Goal: Task Accomplishment & Management: Manage account settings

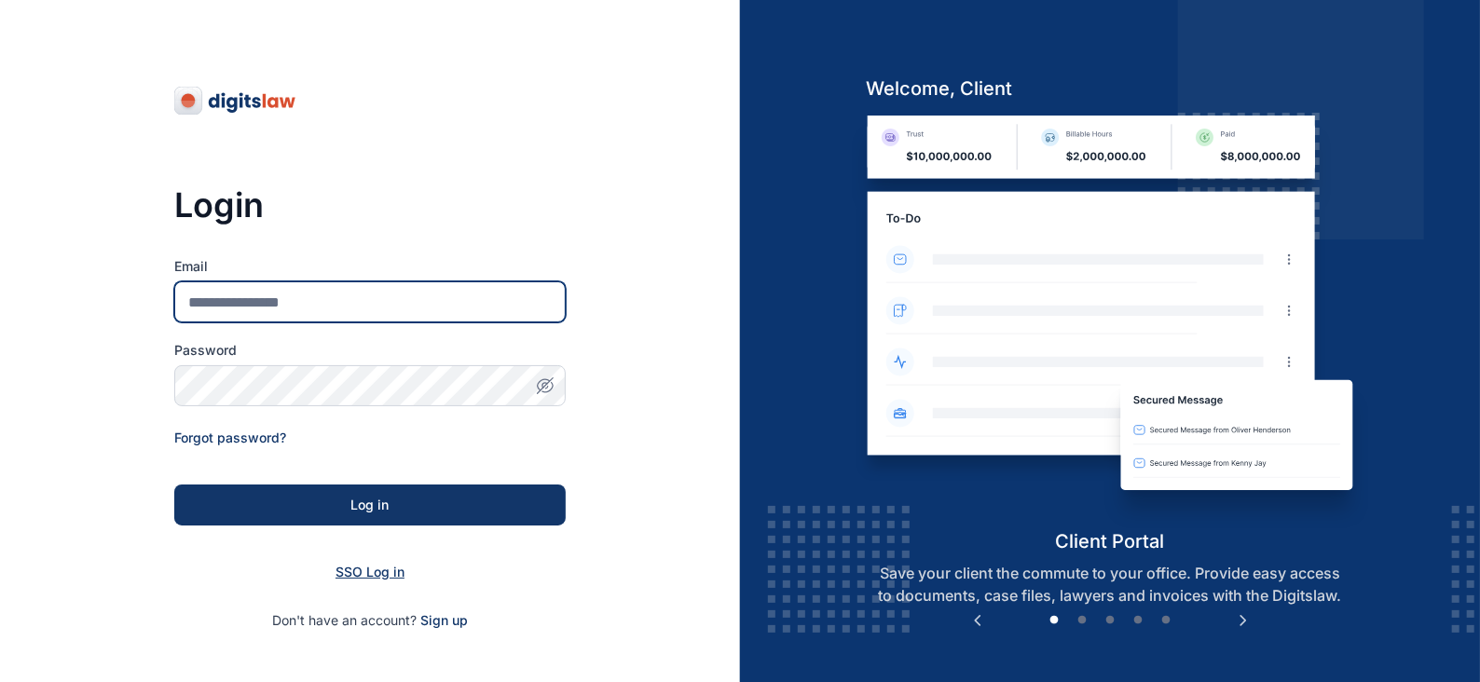
type input "**********"
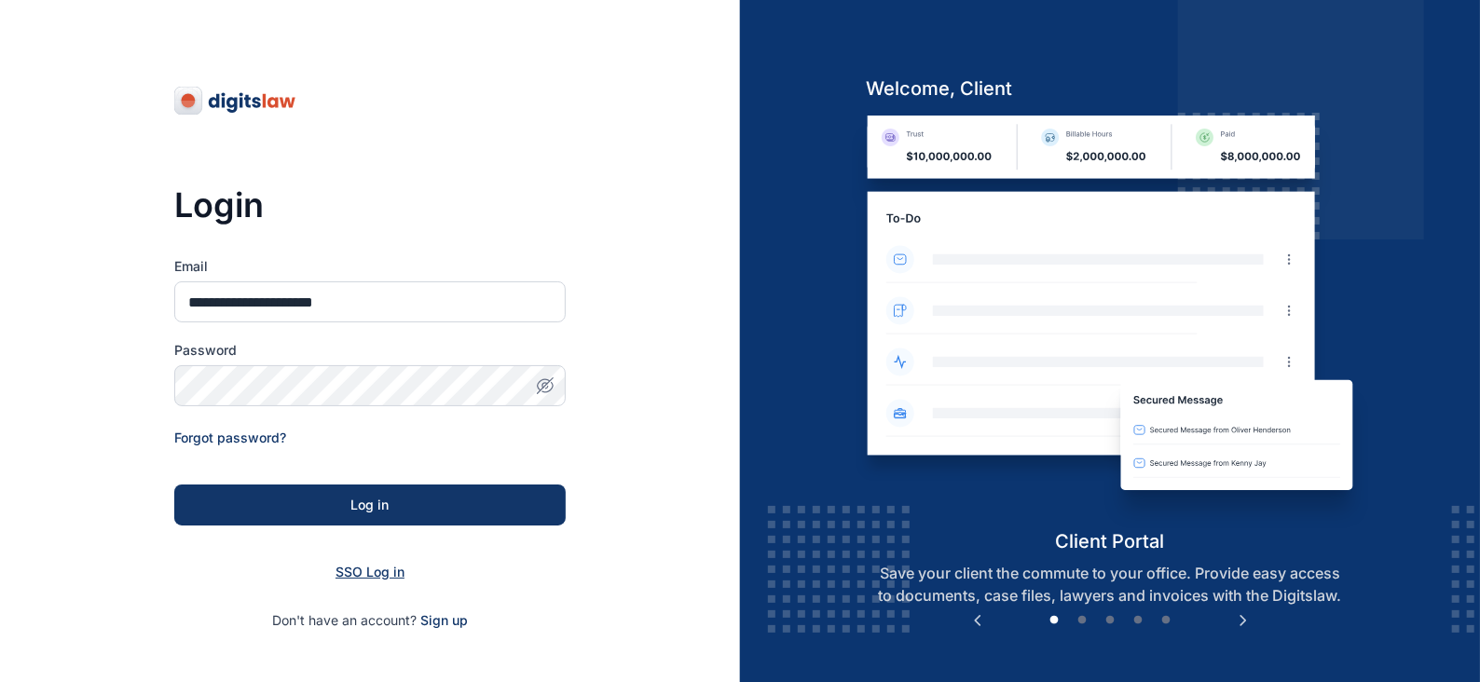
click at [374, 574] on span "SSO Log in" at bounding box center [370, 572] width 69 height 16
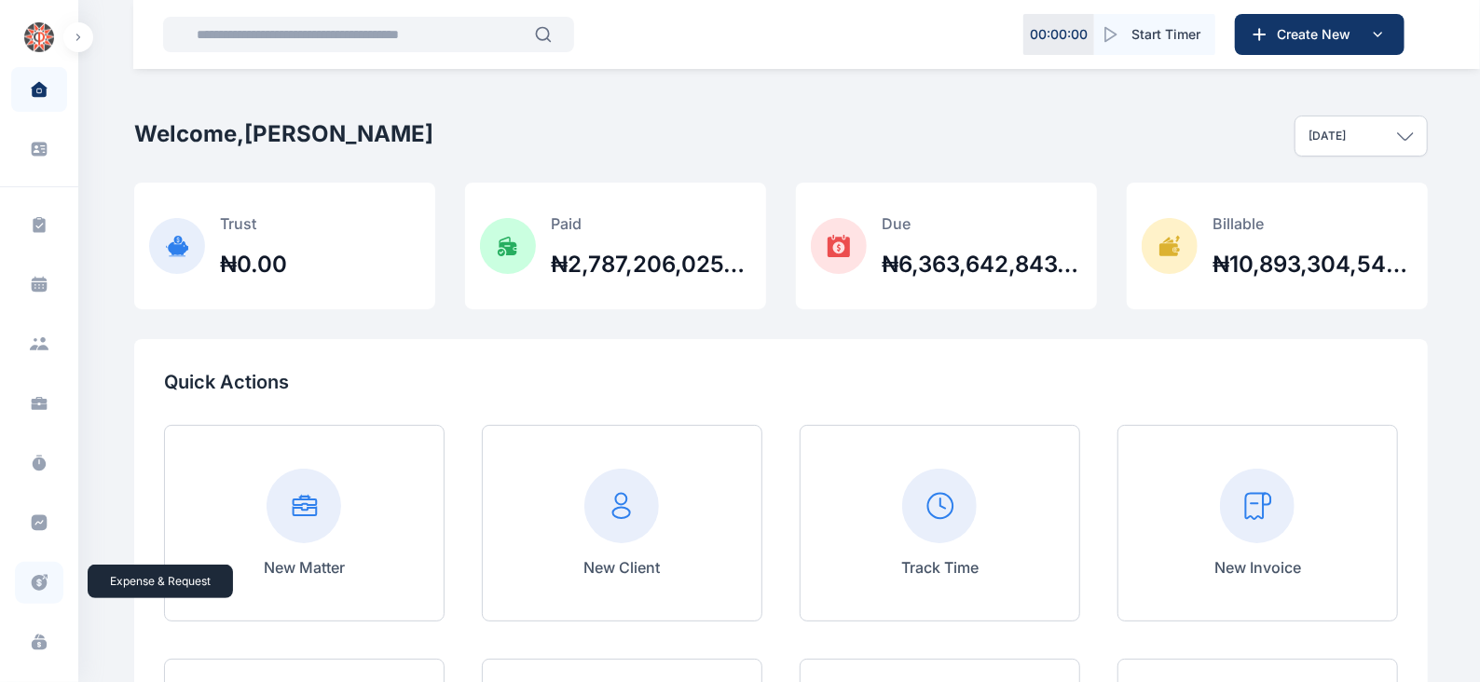
click at [38, 583] on icon at bounding box center [40, 583] width 16 height 16
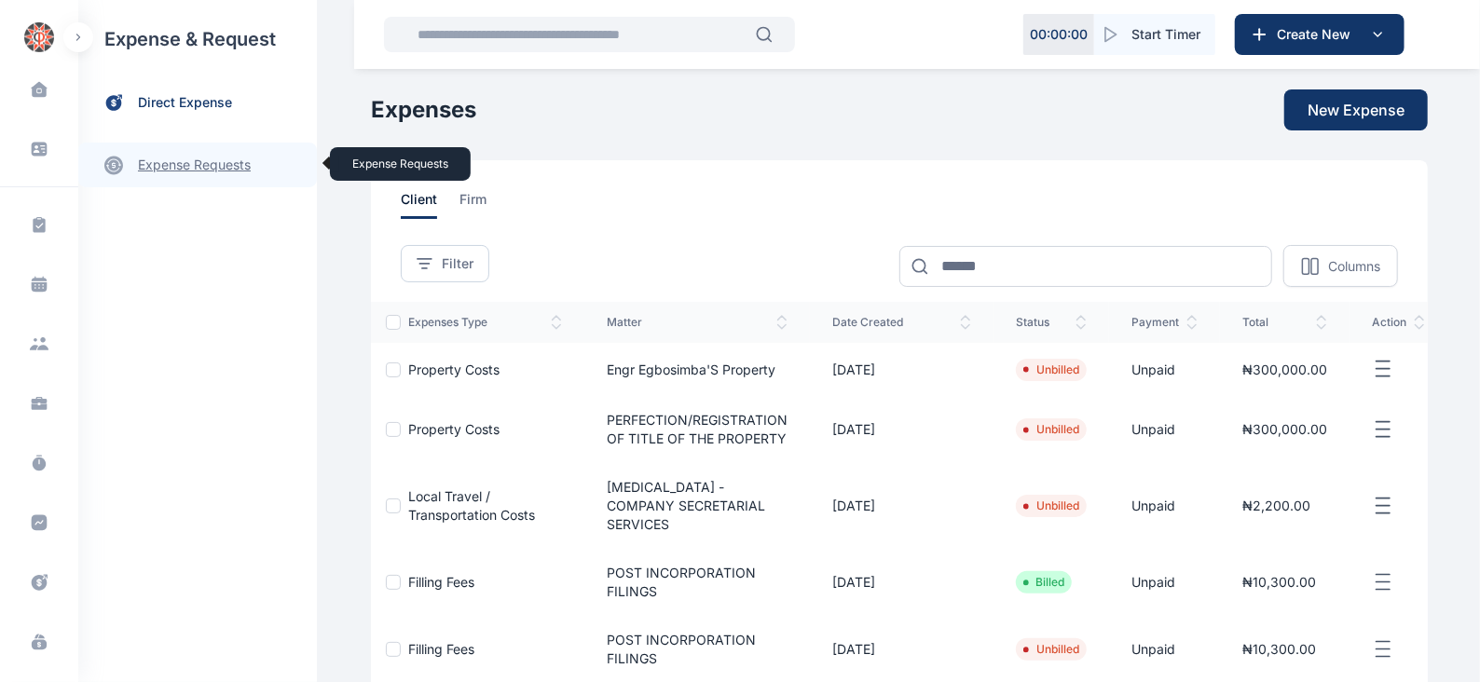
click at [224, 160] on link "expense requests expense requests" at bounding box center [197, 165] width 239 height 45
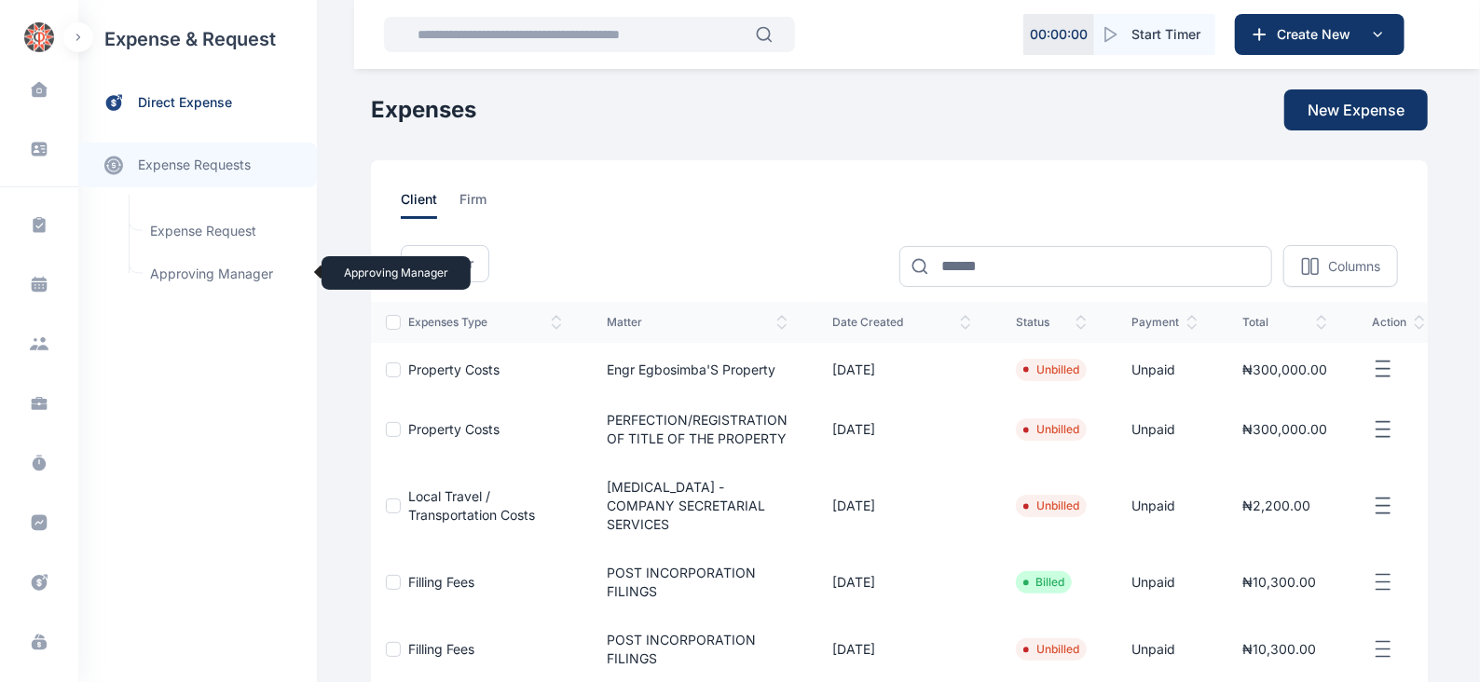
click at [237, 278] on span "Approving Manager Approving Manager" at bounding box center [223, 273] width 169 height 35
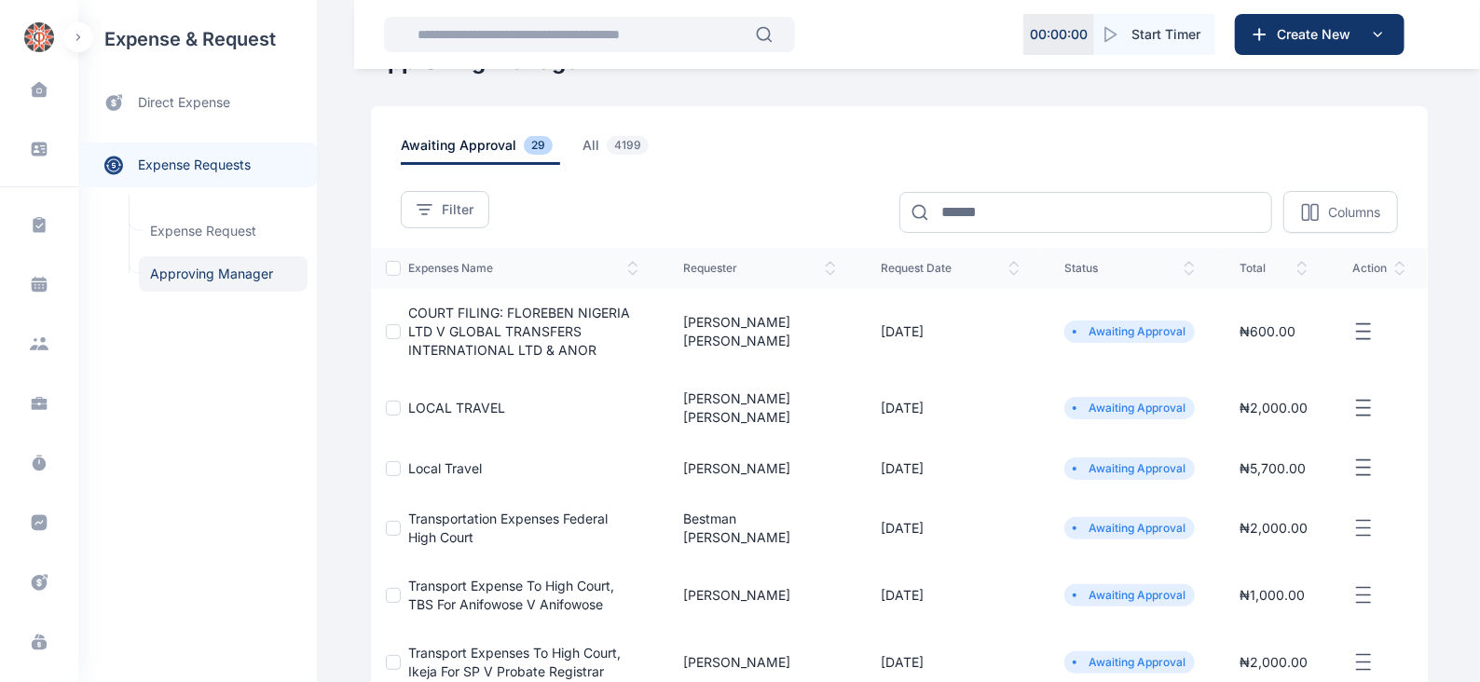
scroll to position [42, 0]
click at [1353, 337] on icon "button" at bounding box center [1363, 333] width 22 height 23
click at [1283, 352] on span "Approve Request" at bounding box center [1269, 354] width 107 height 19
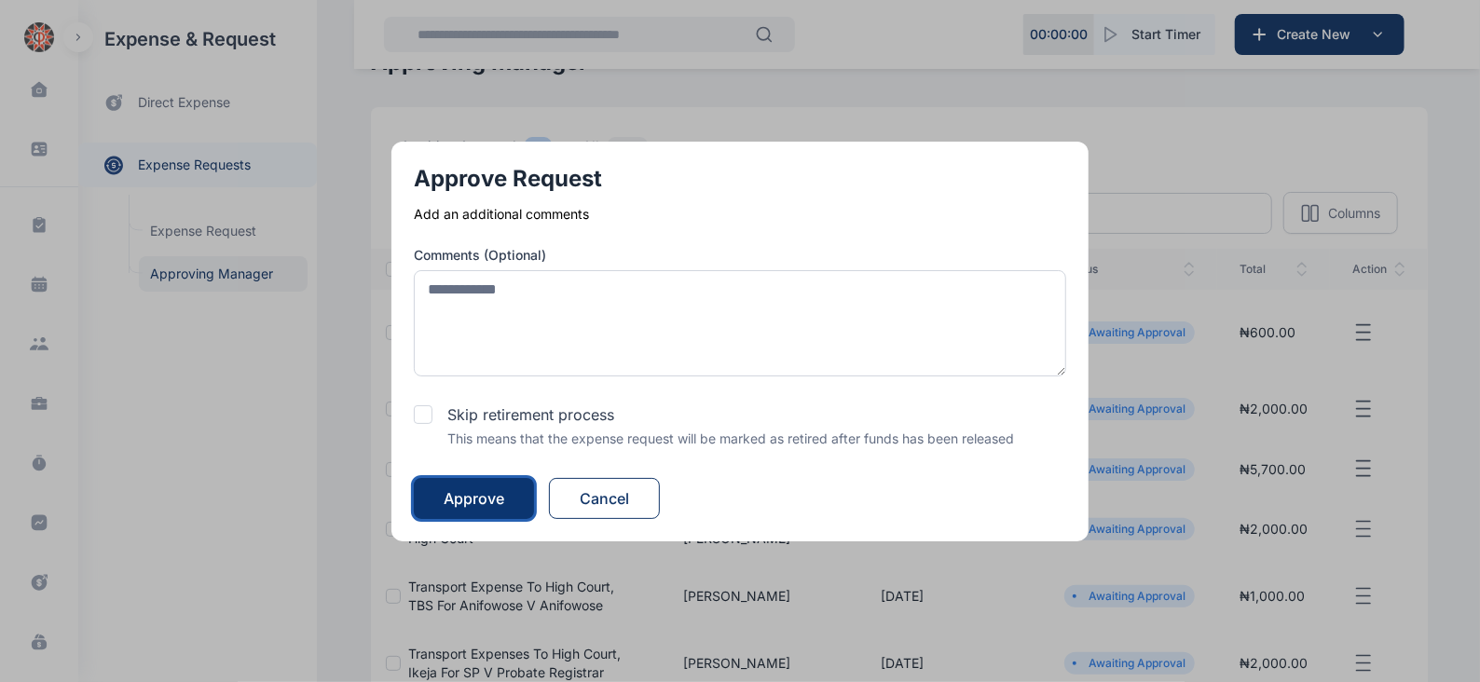
click at [476, 492] on div "Approve" at bounding box center [474, 498] width 61 height 22
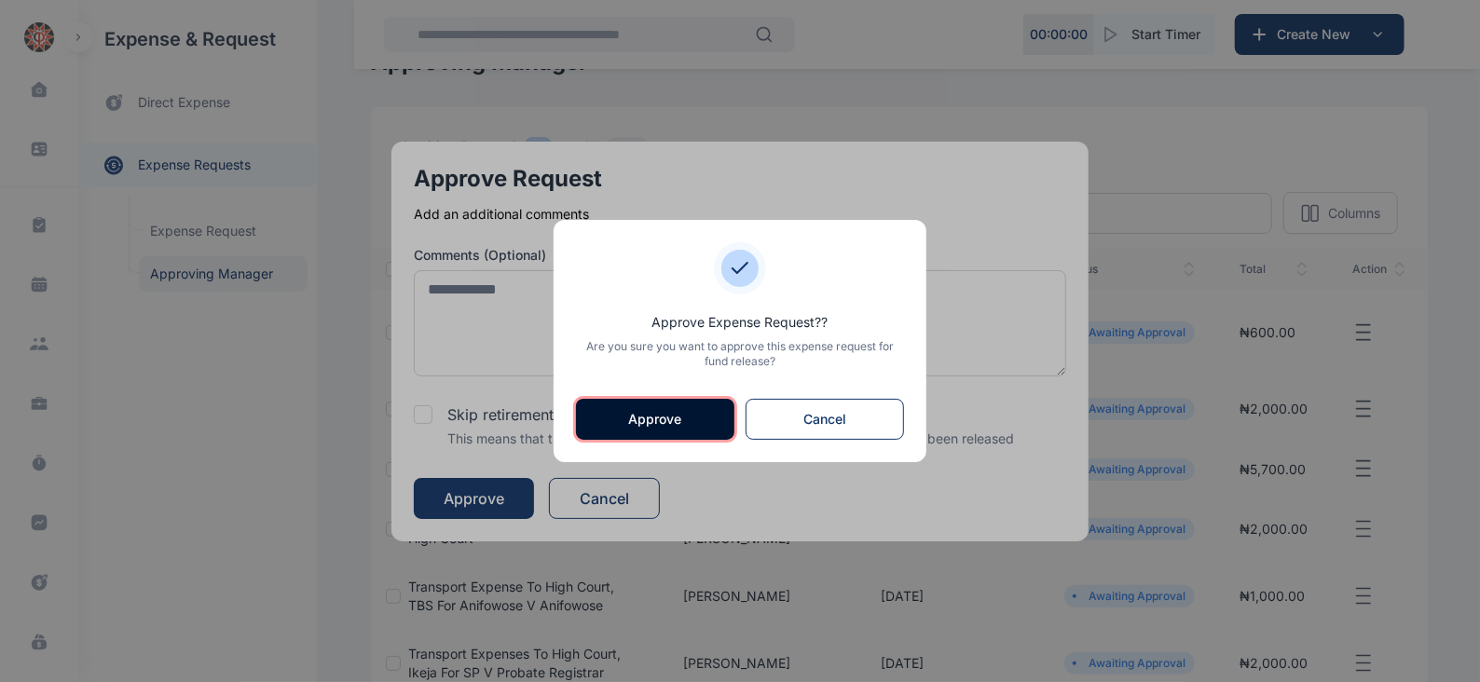
click at [648, 421] on button "Approve" at bounding box center [655, 419] width 158 height 41
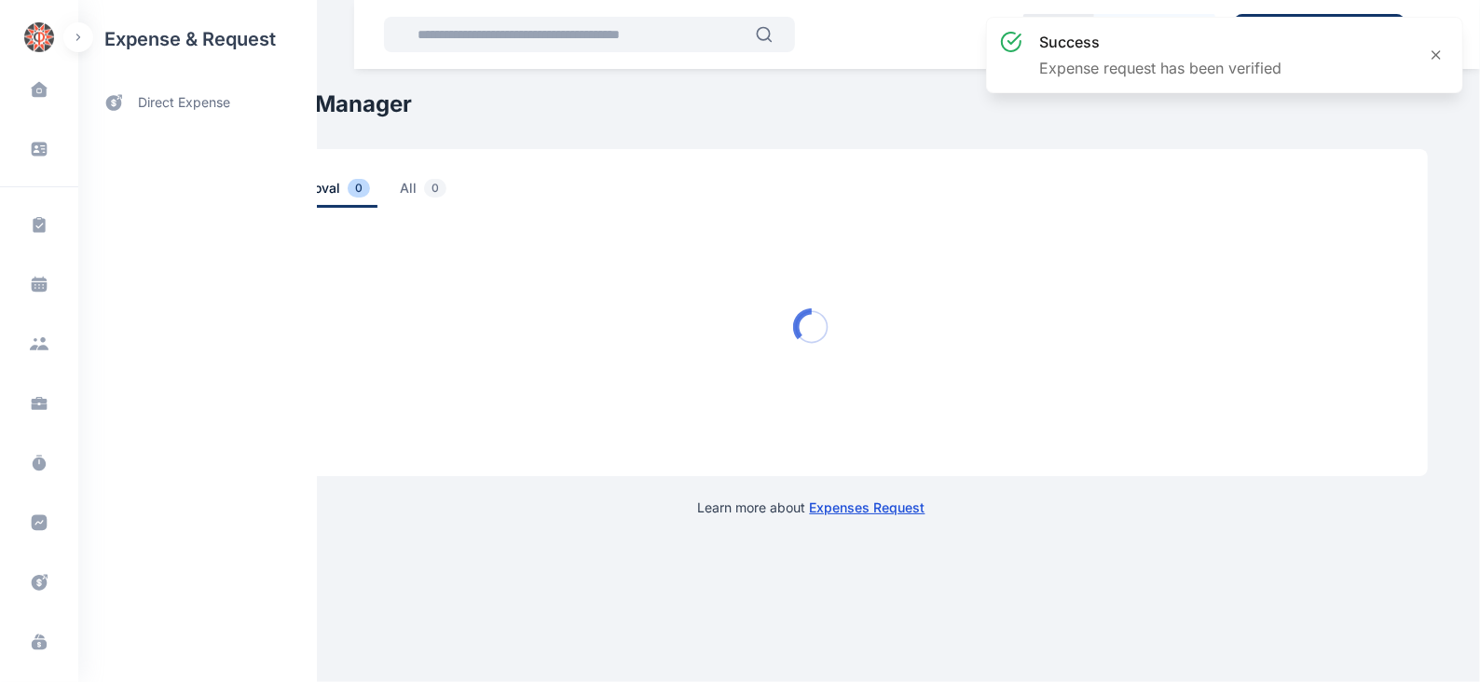
scroll to position [0, 0]
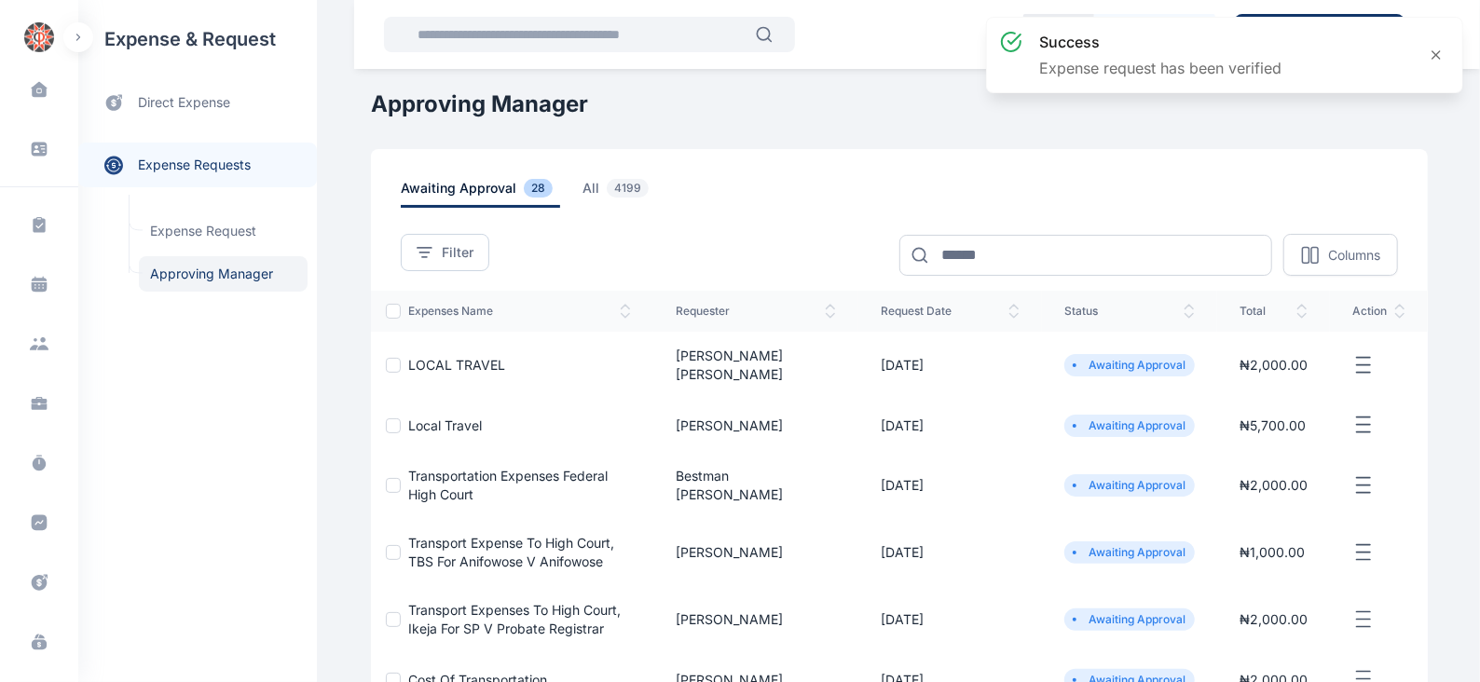
click at [1365, 355] on icon "button" at bounding box center [1363, 365] width 22 height 23
click at [1277, 381] on span "Approve Request" at bounding box center [1269, 386] width 107 height 19
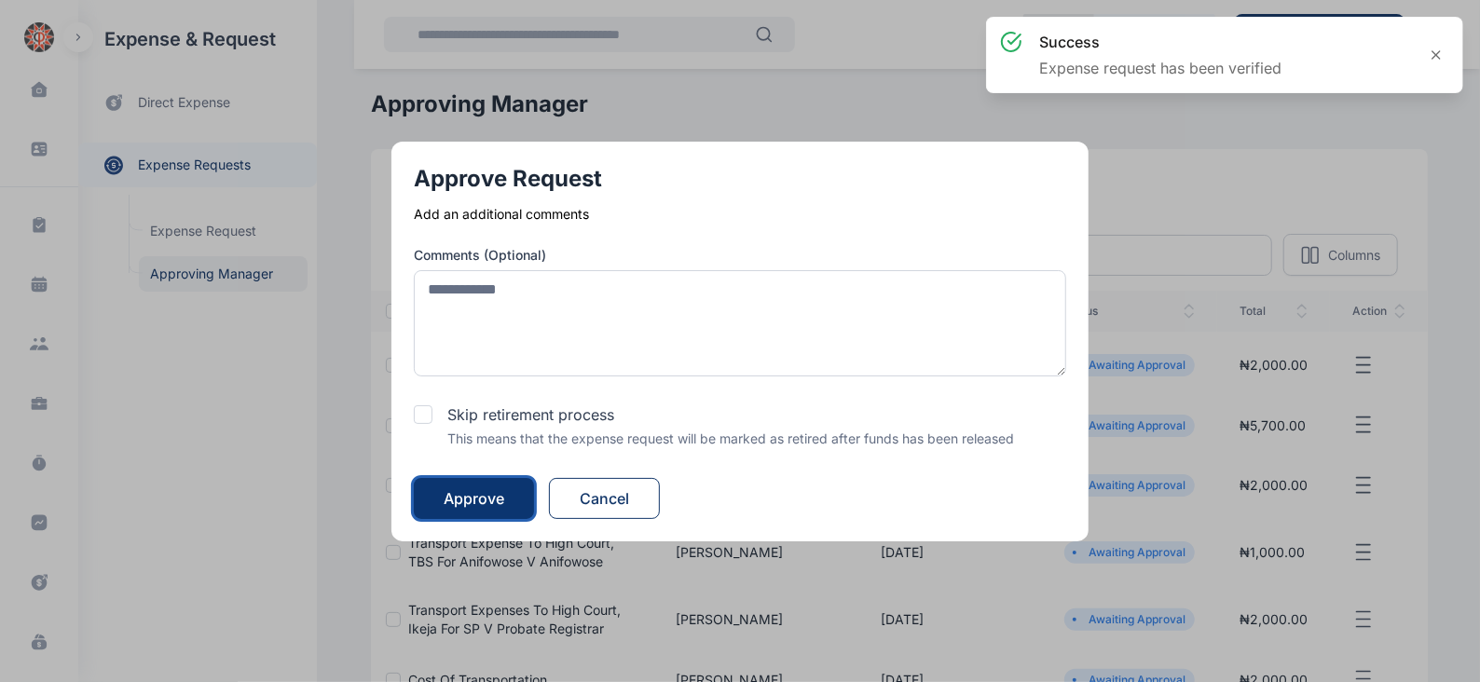
click at [463, 493] on div "Approve" at bounding box center [474, 498] width 61 height 22
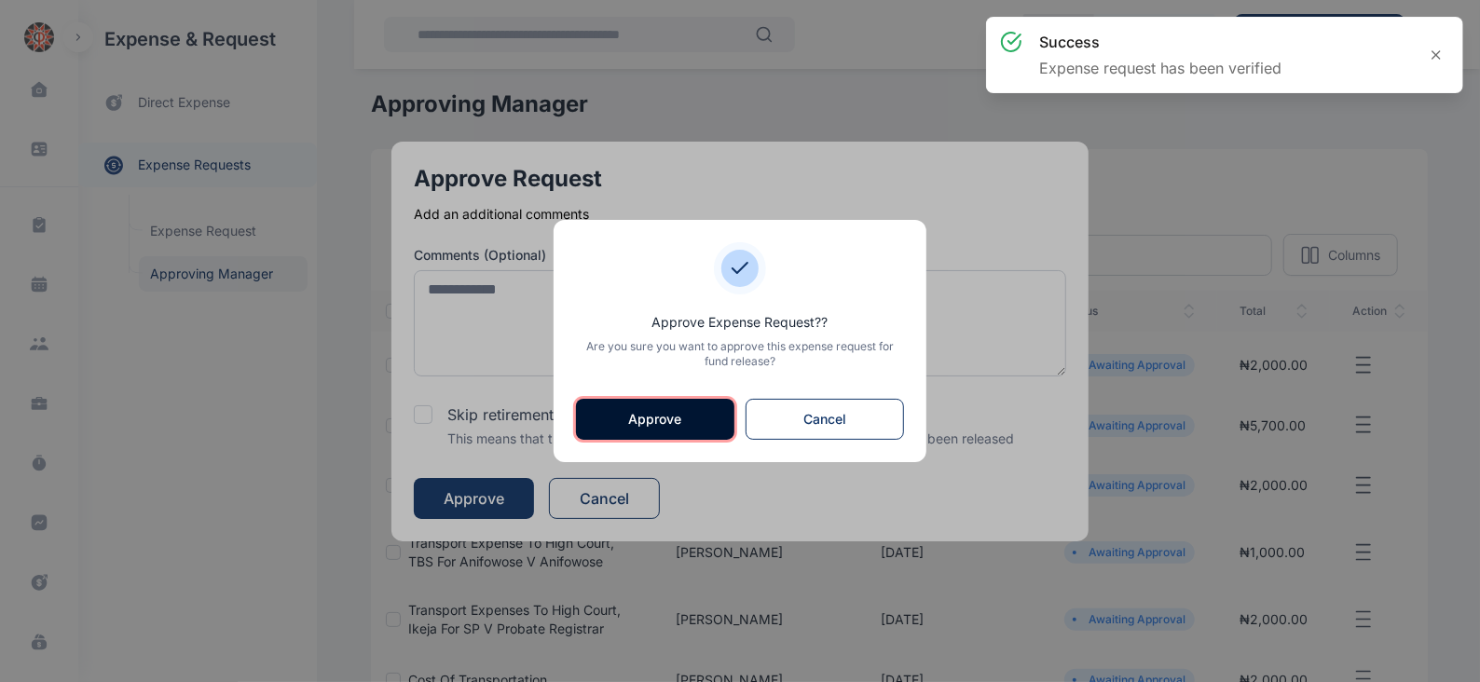
click at [685, 418] on button "Approve" at bounding box center [655, 419] width 158 height 41
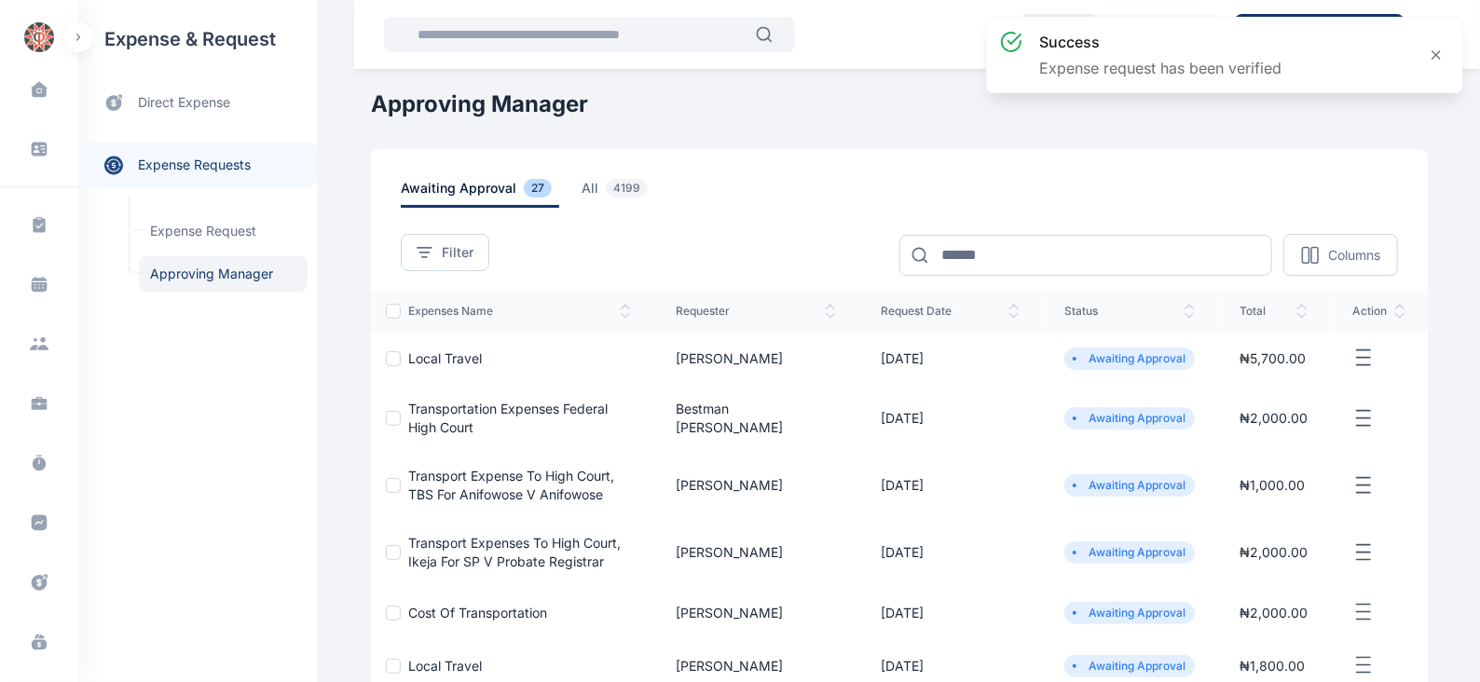
click at [1365, 358] on line "button" at bounding box center [1363, 358] width 13 height 0
click at [1250, 379] on span "Approve Request" at bounding box center [1269, 379] width 107 height 19
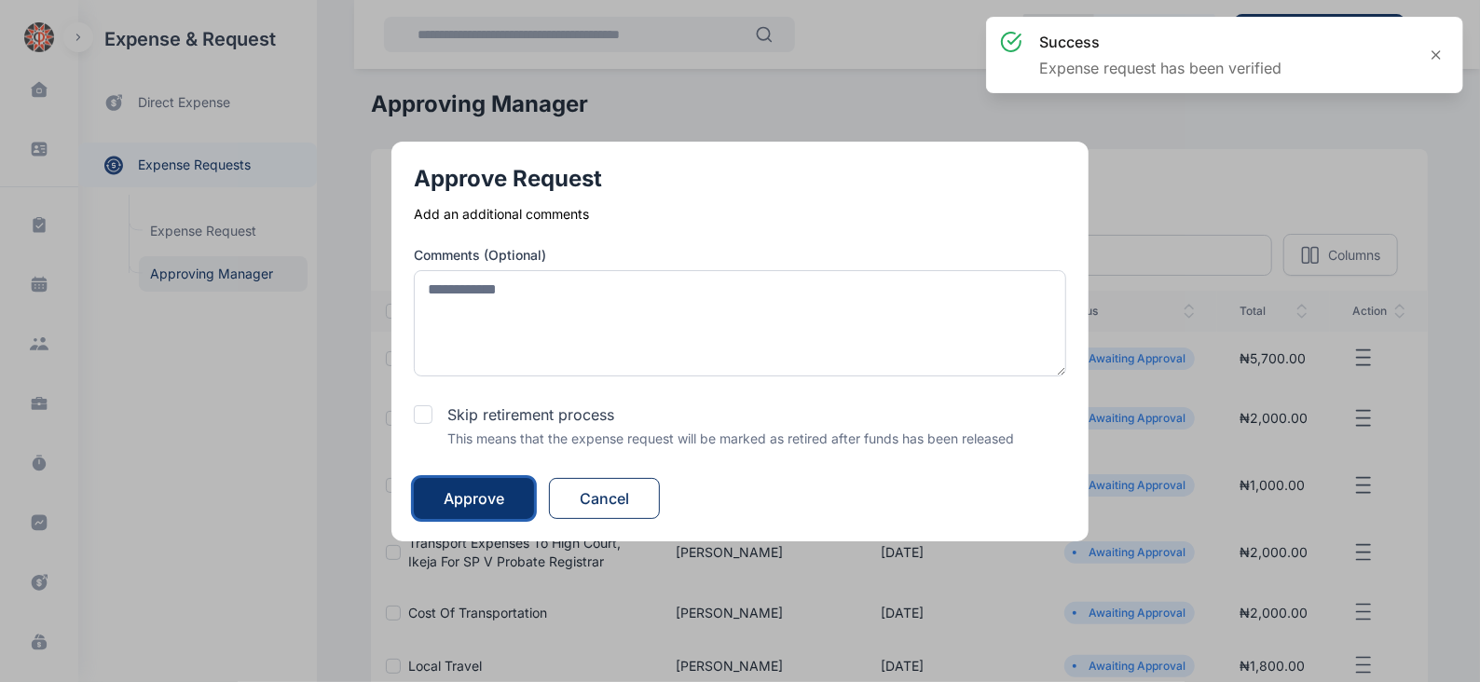
click at [486, 500] on div "Approve" at bounding box center [474, 498] width 61 height 22
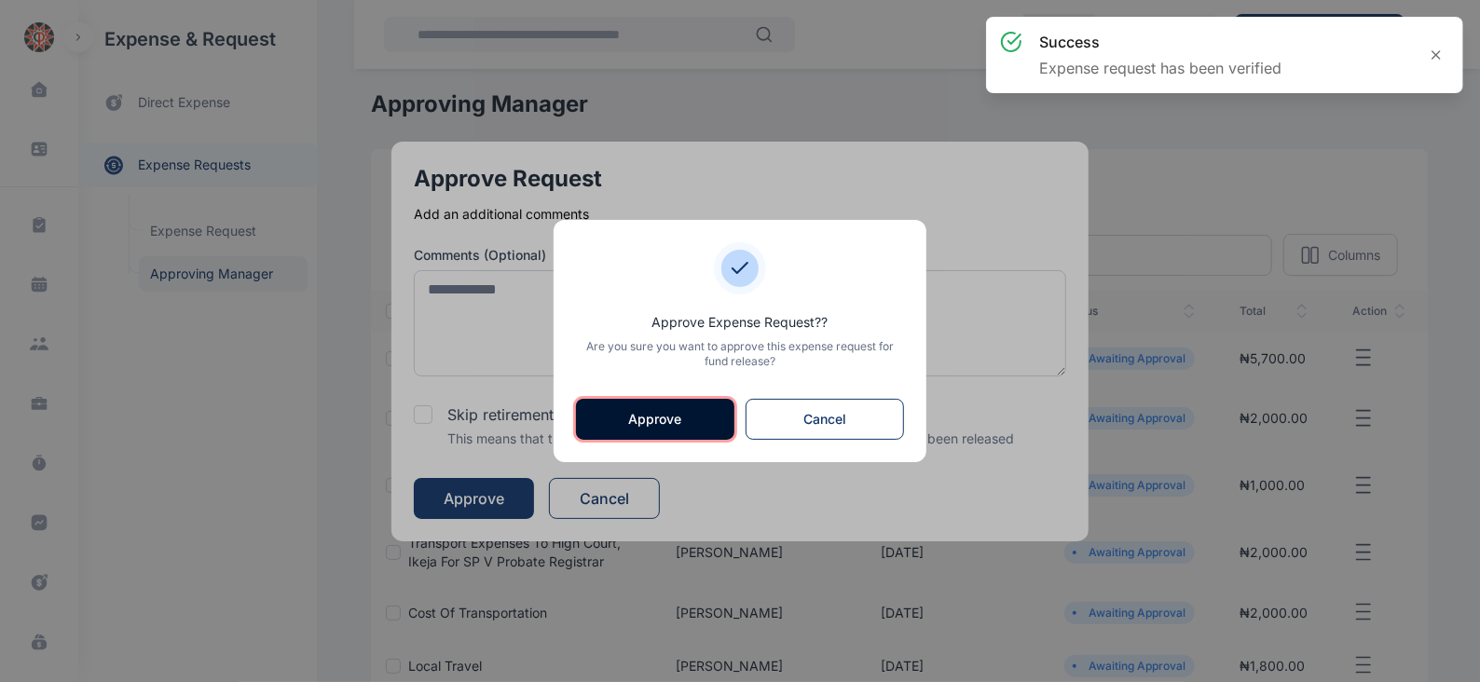
click at [653, 406] on button "Approve" at bounding box center [655, 419] width 158 height 41
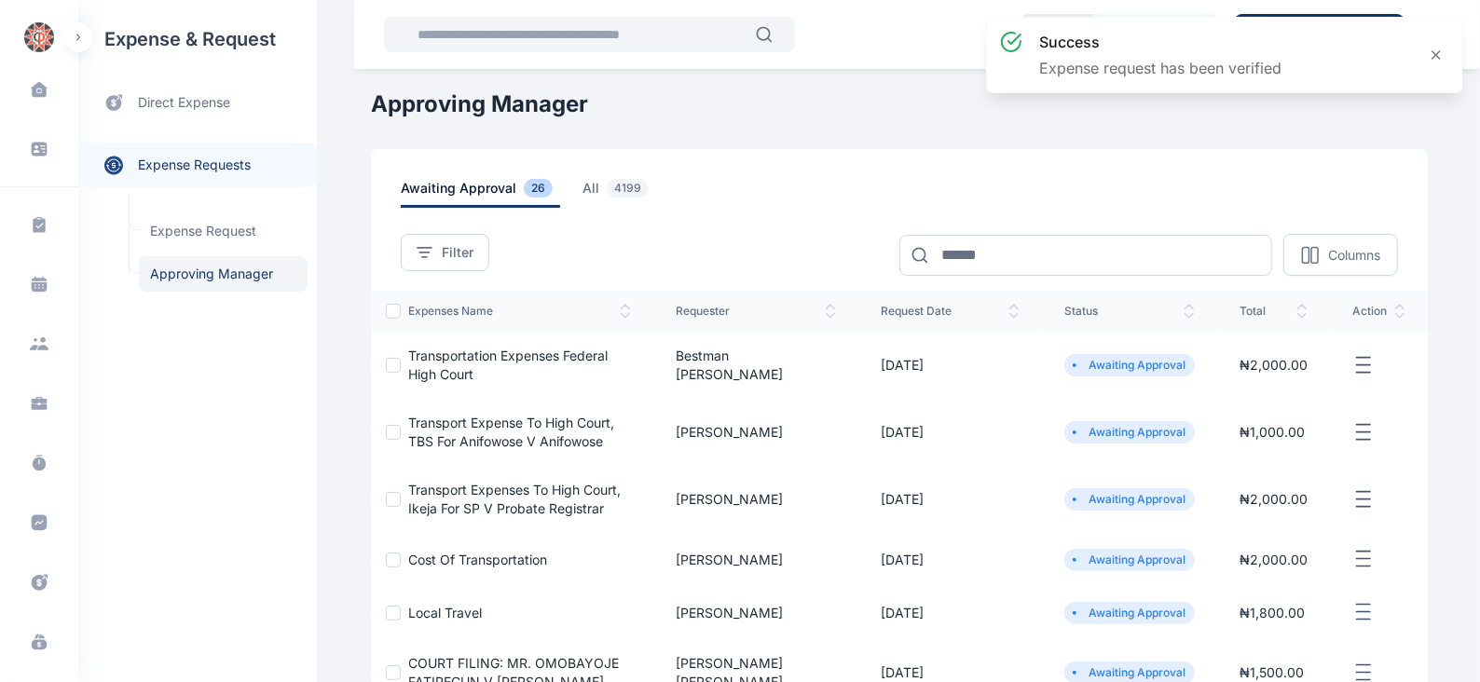
click at [1375, 361] on icon "button" at bounding box center [1363, 365] width 22 height 23
click at [1290, 377] on span "Approve Request" at bounding box center [1269, 386] width 107 height 19
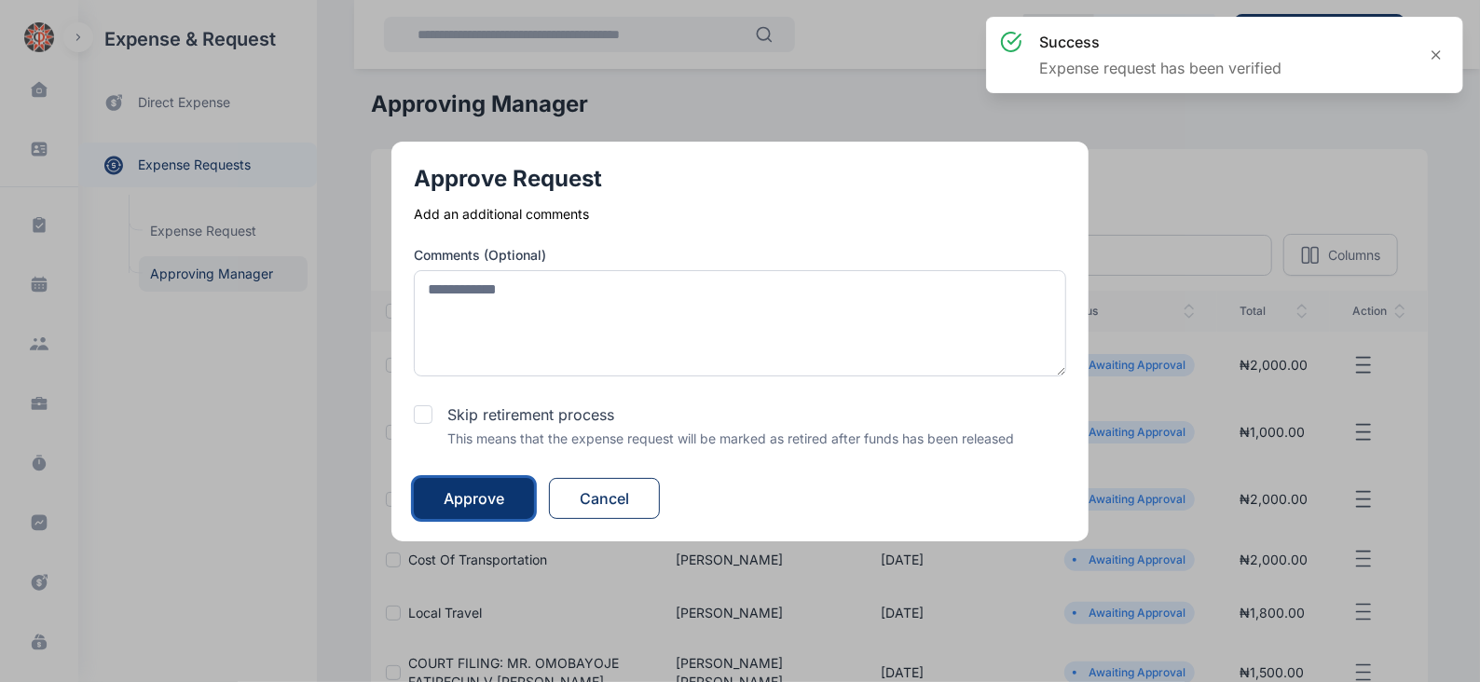
click at [463, 485] on button "Approve" at bounding box center [474, 498] width 120 height 41
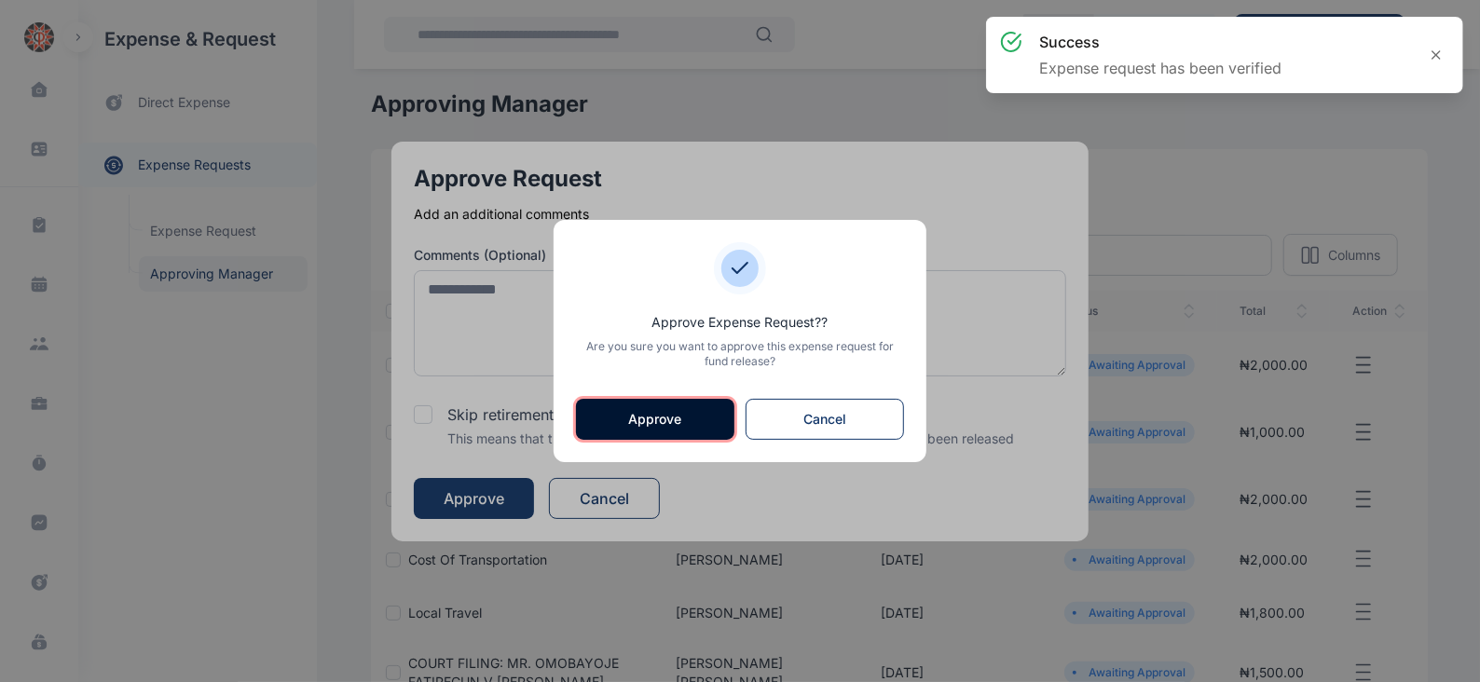
click at [690, 421] on button "Approve" at bounding box center [655, 419] width 158 height 41
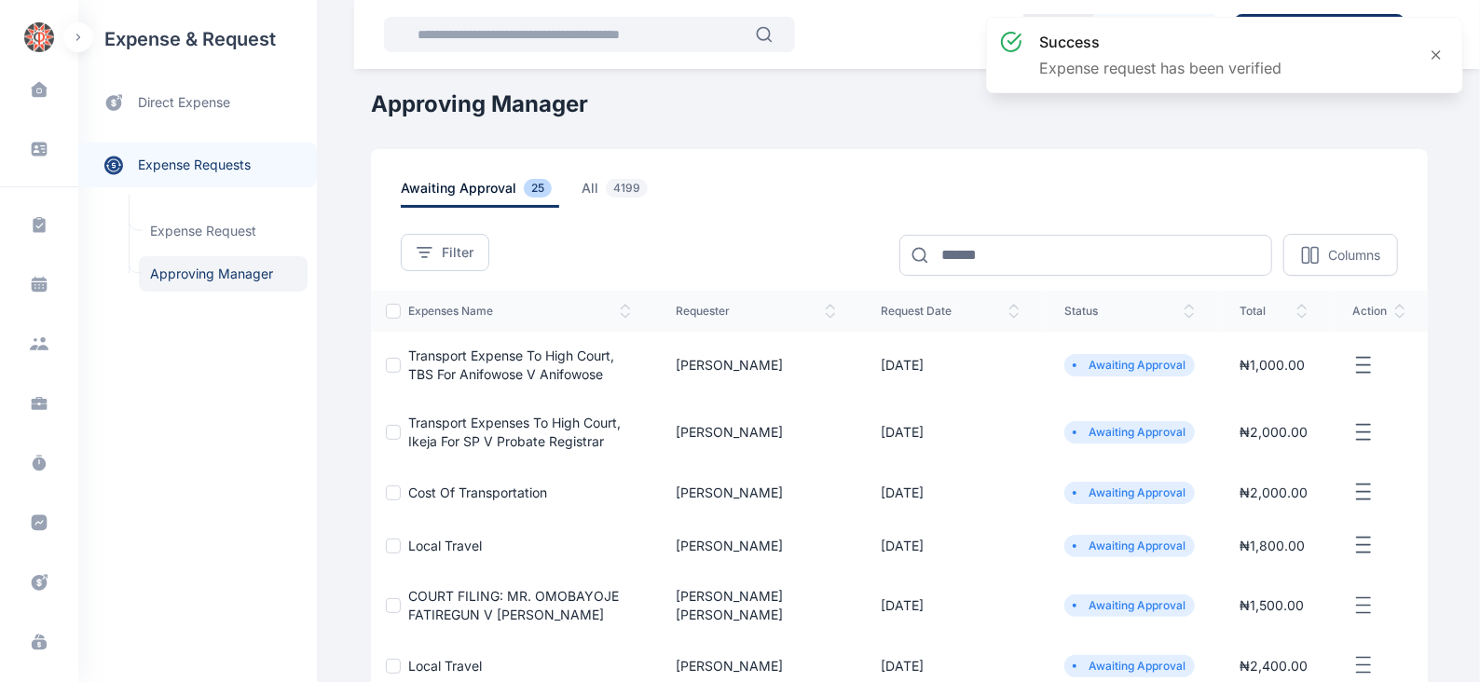
click at [1365, 357] on icon "button" at bounding box center [1363, 365] width 22 height 23
click at [1246, 385] on span "Approve Request" at bounding box center [1269, 386] width 107 height 19
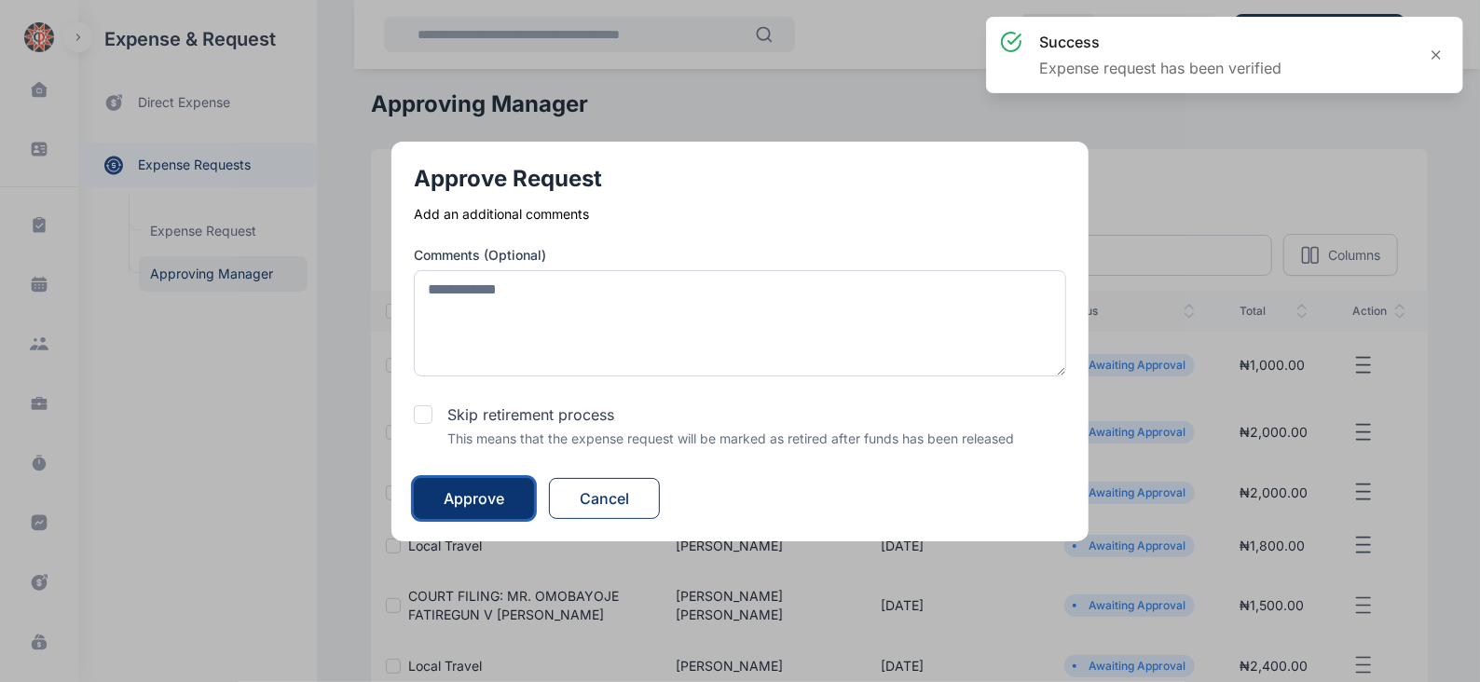
click at [485, 498] on div "Approve" at bounding box center [474, 498] width 61 height 22
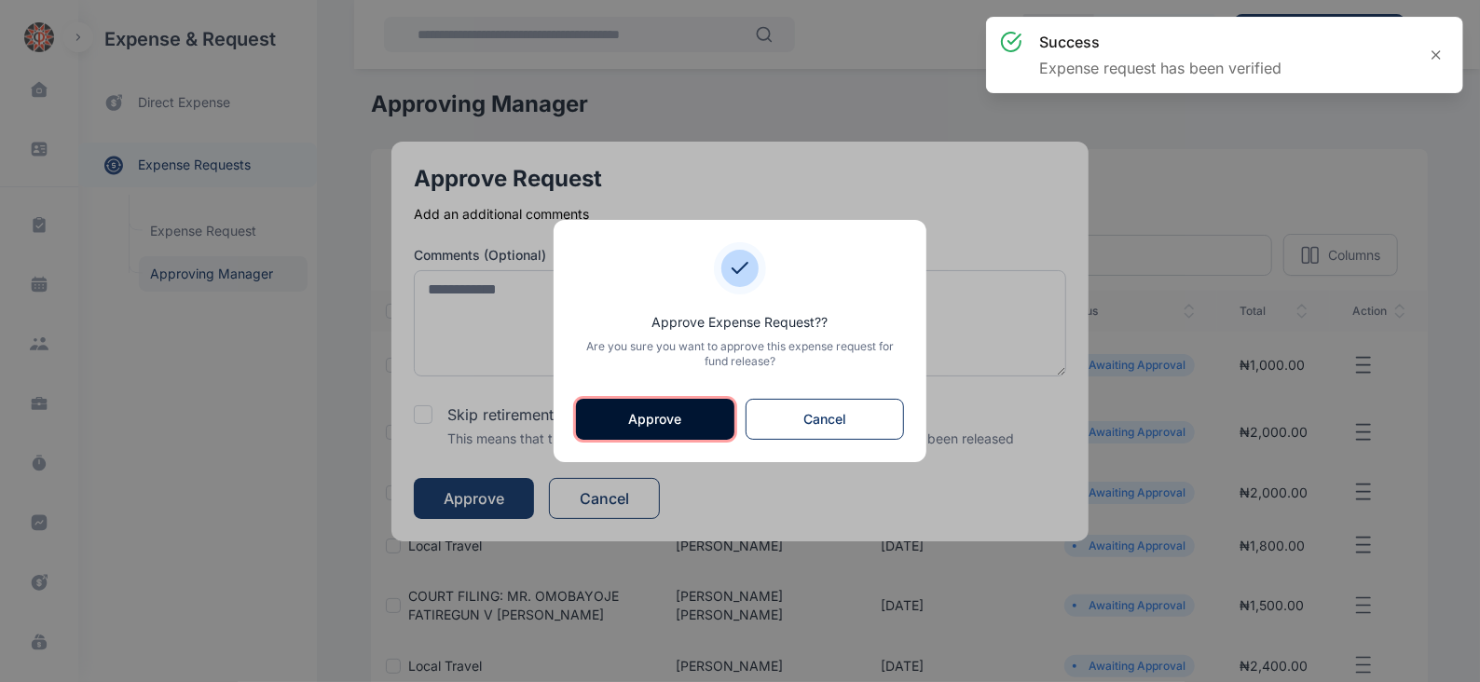
click at [651, 409] on button "Approve" at bounding box center [655, 419] width 158 height 41
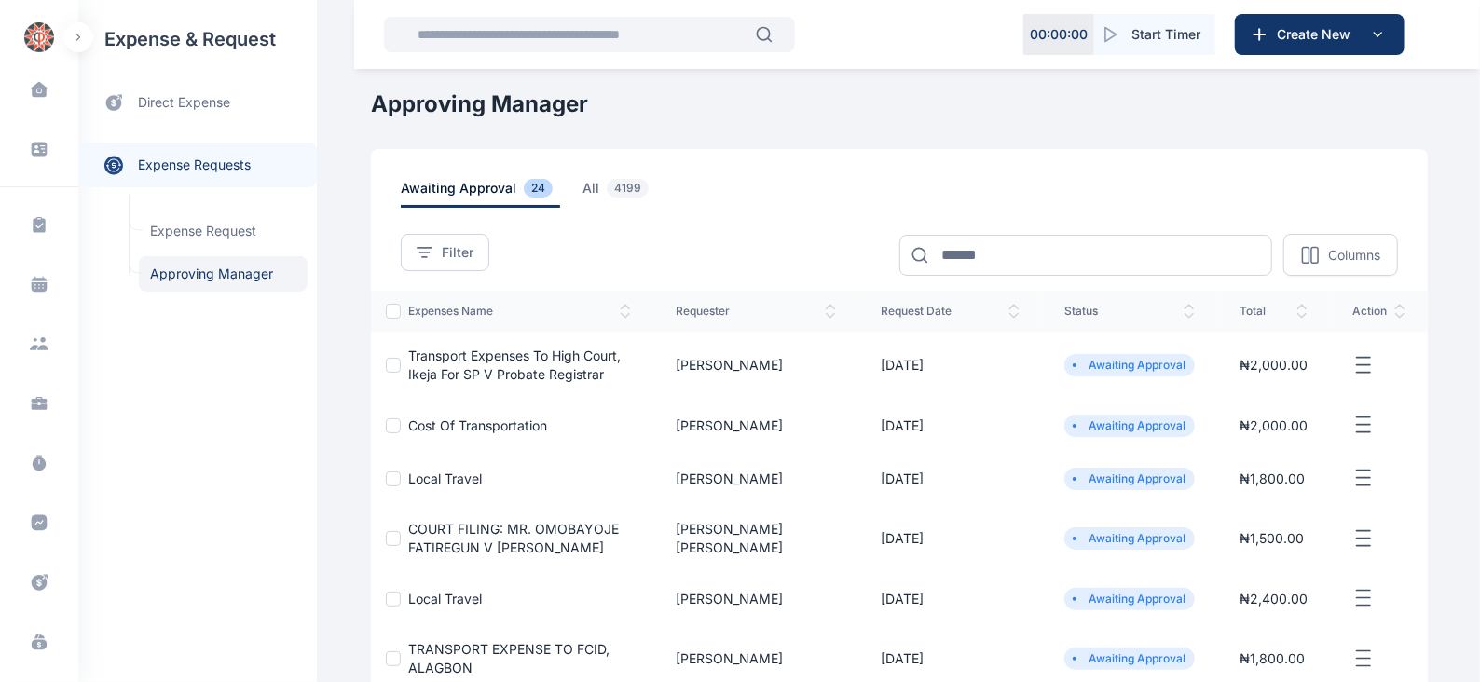
click at [1362, 365] on icon "button" at bounding box center [1363, 365] width 22 height 23
click at [1291, 394] on span "Approve Request" at bounding box center [1269, 386] width 107 height 19
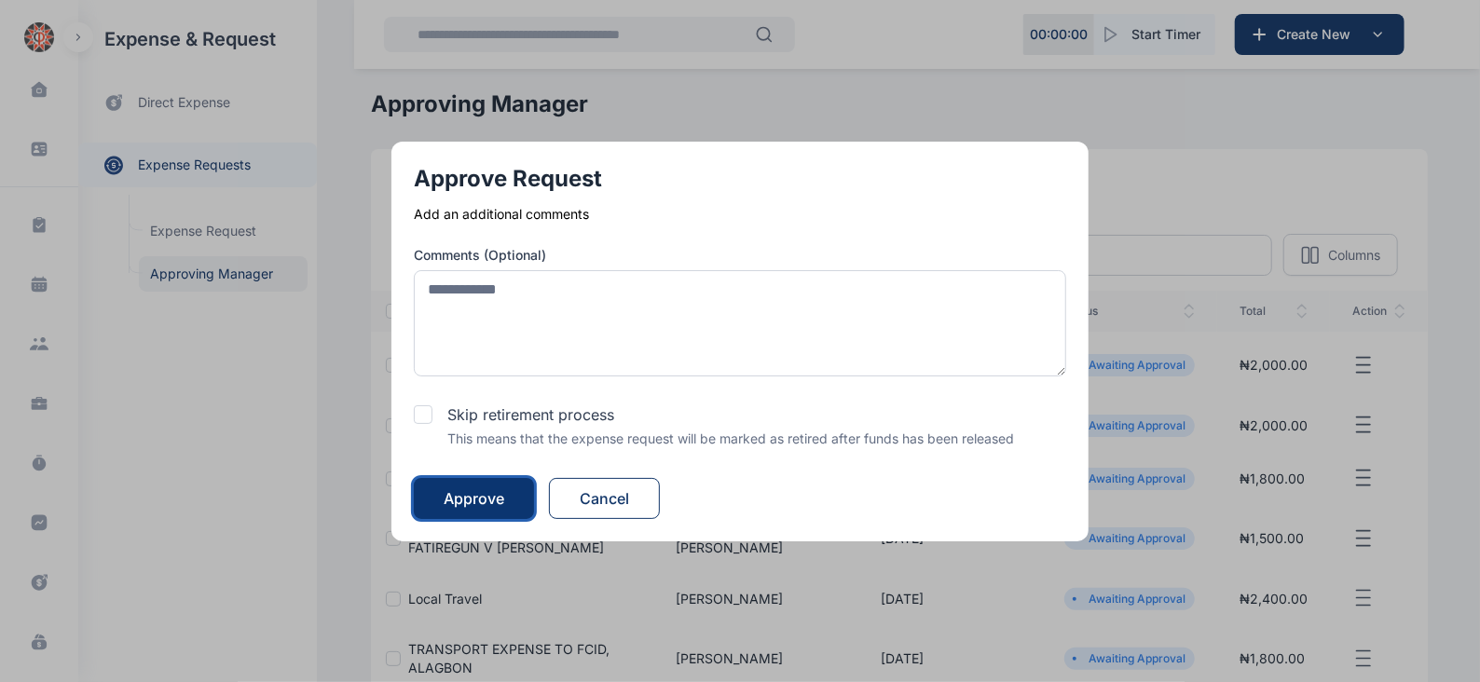
click at [479, 490] on div "Approve" at bounding box center [474, 498] width 61 height 22
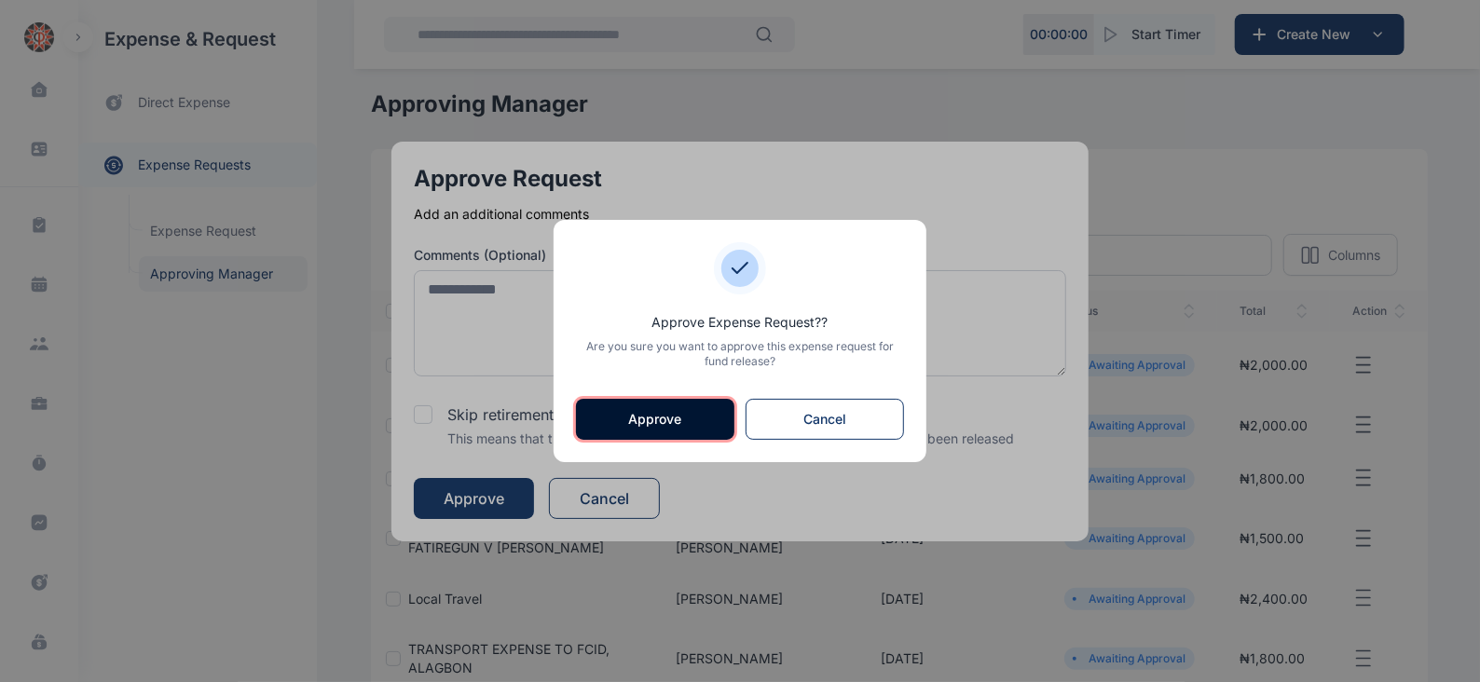
click at [672, 428] on button "Approve" at bounding box center [655, 419] width 158 height 41
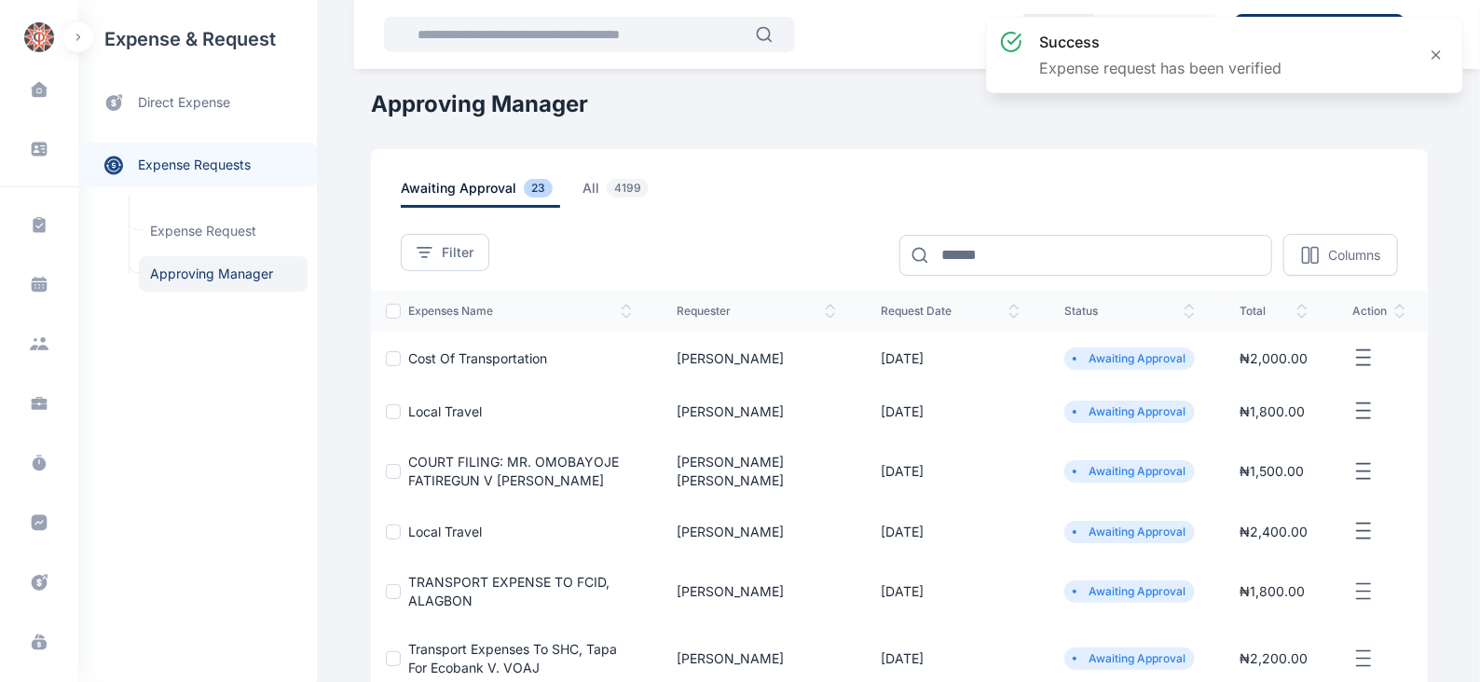
click at [1365, 351] on icon "button" at bounding box center [1363, 358] width 22 height 23
click at [1259, 375] on span "Approve Request" at bounding box center [1269, 379] width 107 height 19
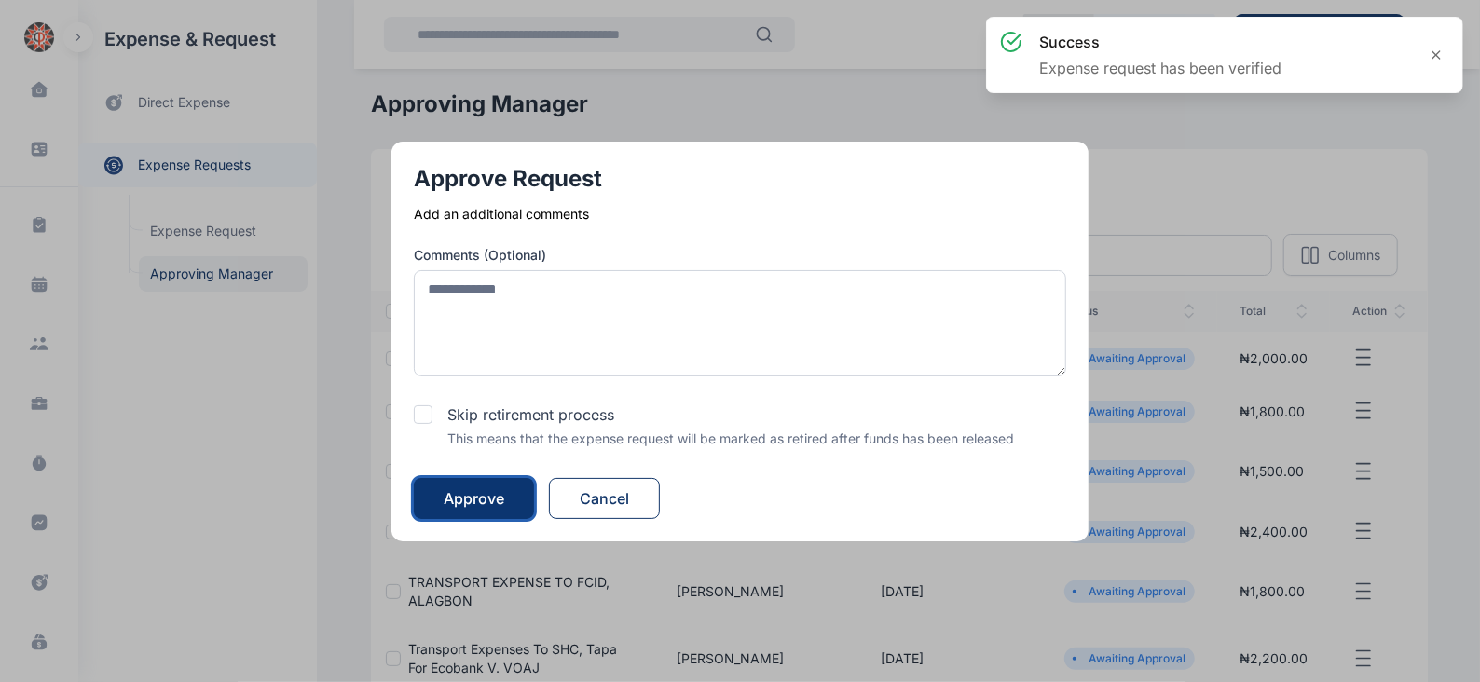
click at [473, 497] on div "Approve" at bounding box center [474, 498] width 61 height 22
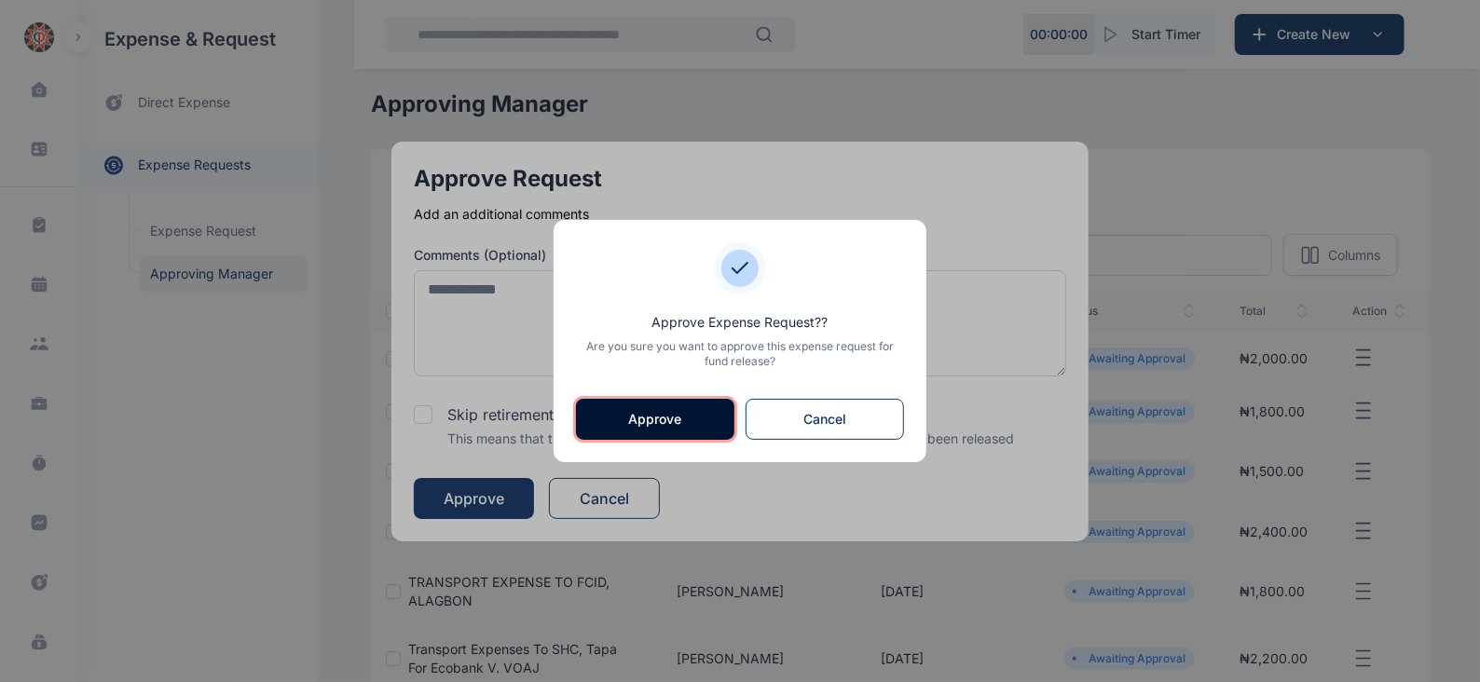
click at [648, 418] on button "Approve" at bounding box center [655, 419] width 158 height 41
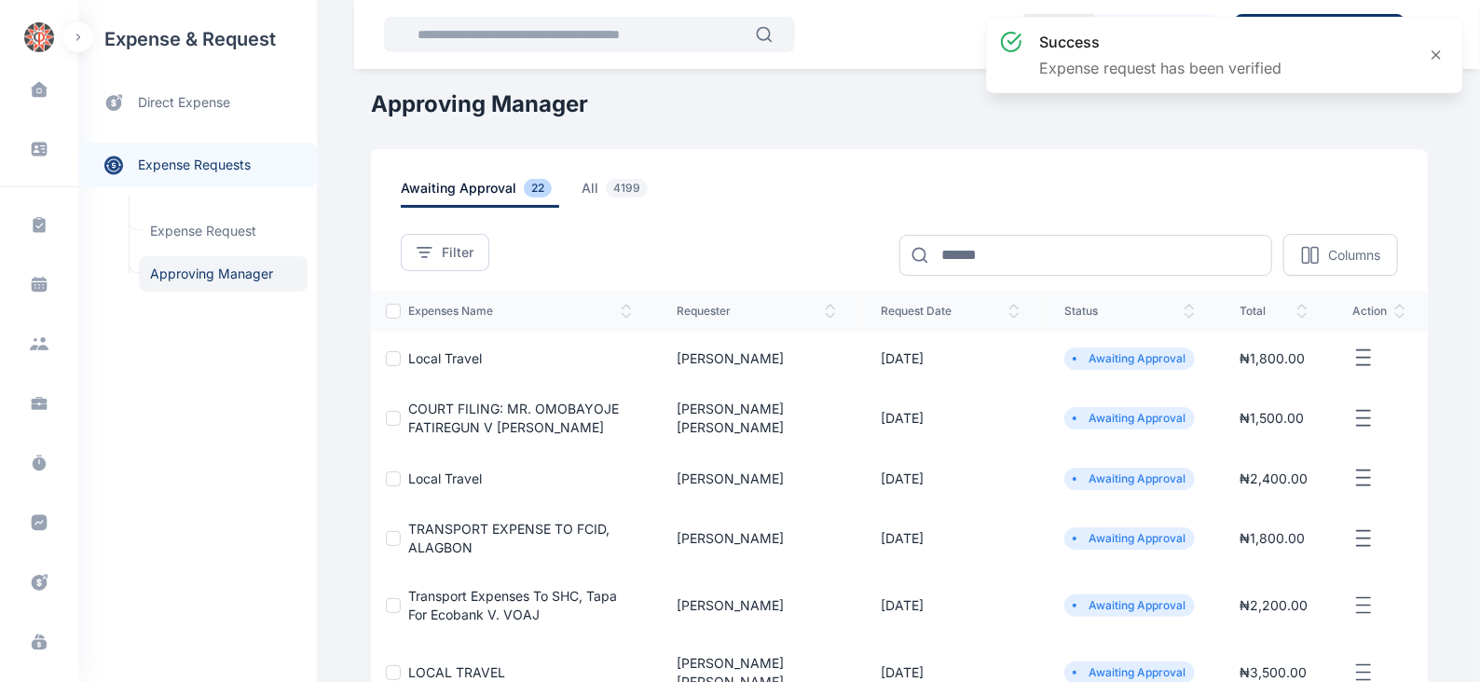
click at [1366, 353] on icon "button" at bounding box center [1363, 358] width 22 height 23
click at [1276, 376] on span "Approve Request" at bounding box center [1269, 379] width 107 height 19
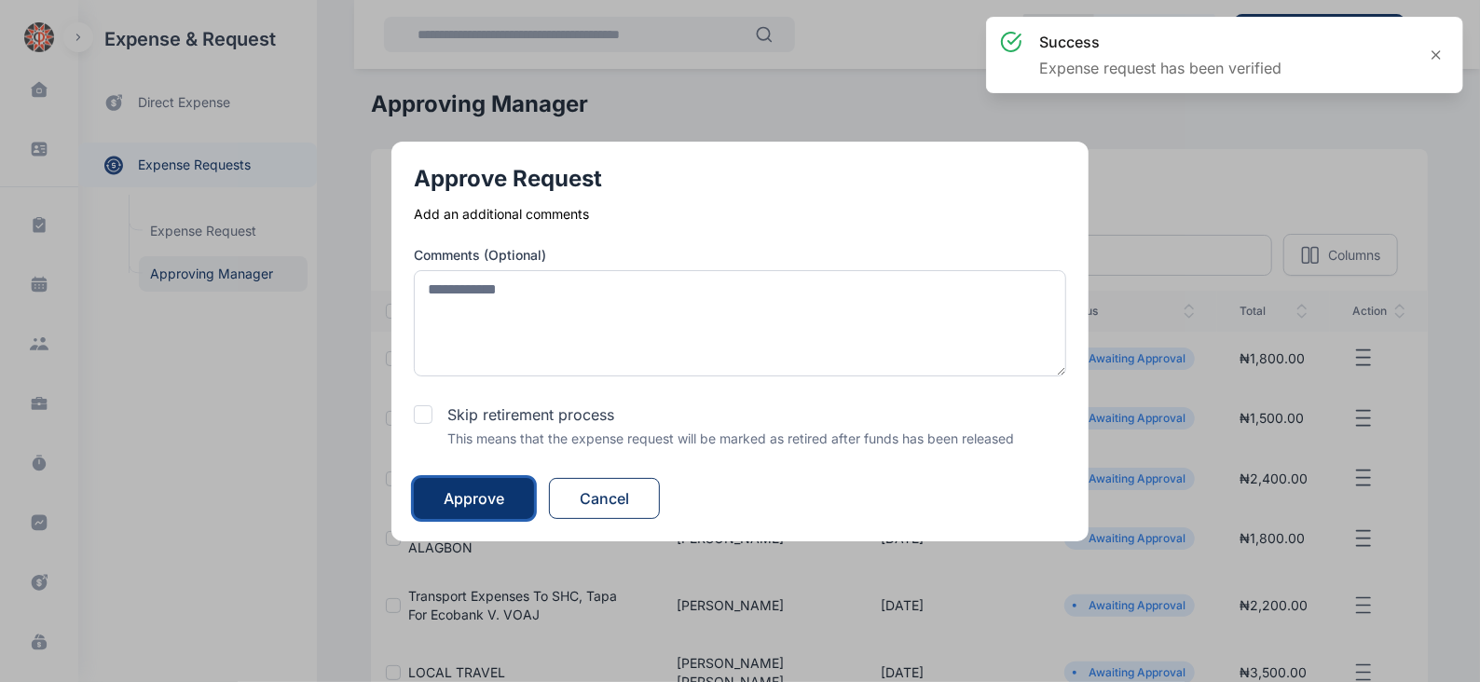
click at [457, 505] on div "Approve" at bounding box center [474, 498] width 61 height 22
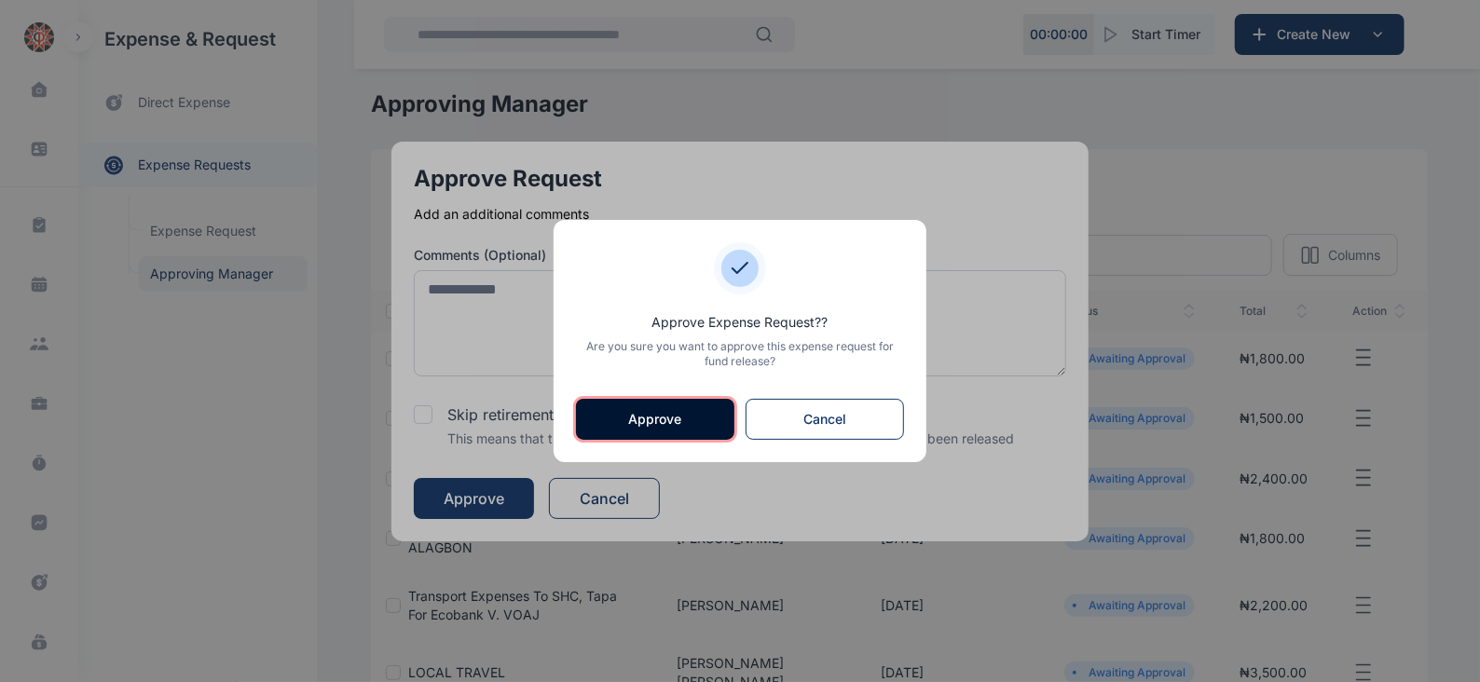
click at [682, 412] on button "Approve" at bounding box center [655, 419] width 158 height 41
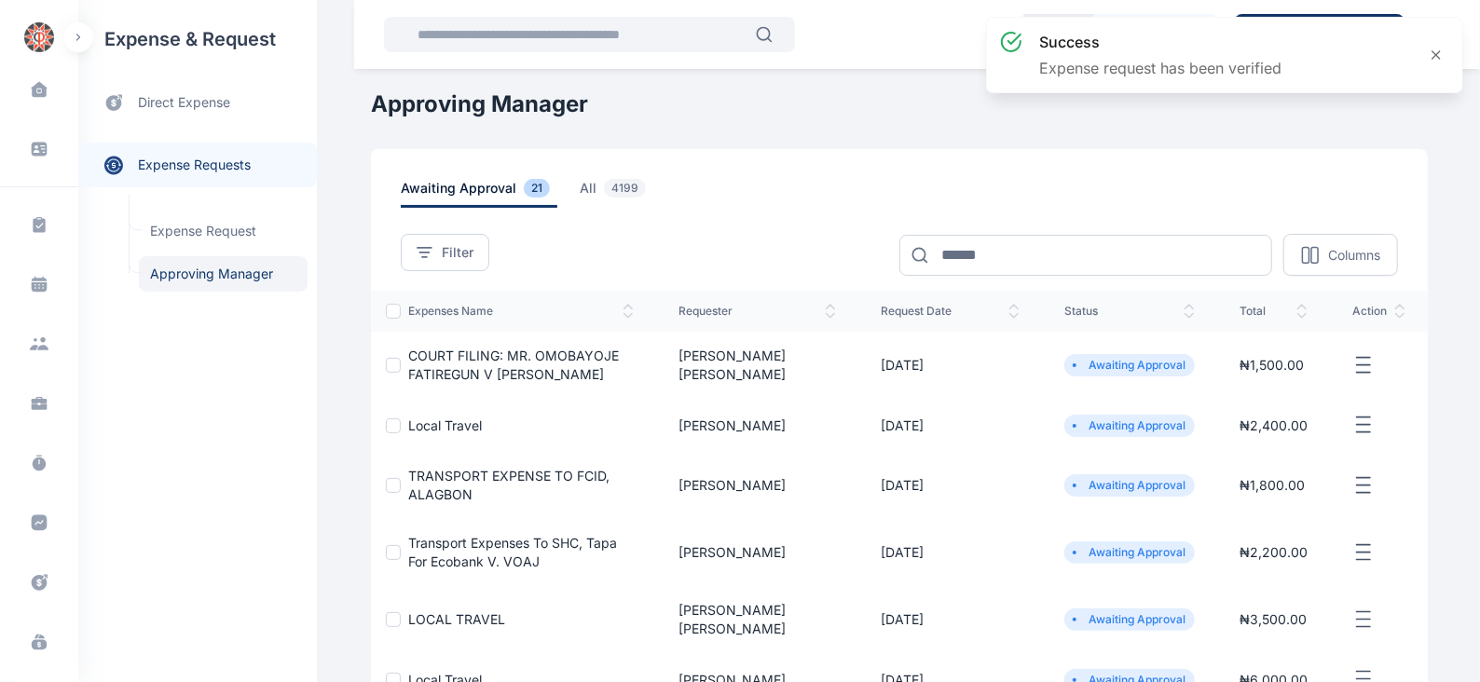
click at [1361, 361] on icon "button" at bounding box center [1363, 365] width 22 height 23
click at [1268, 378] on span "Approve Request" at bounding box center [1269, 386] width 107 height 19
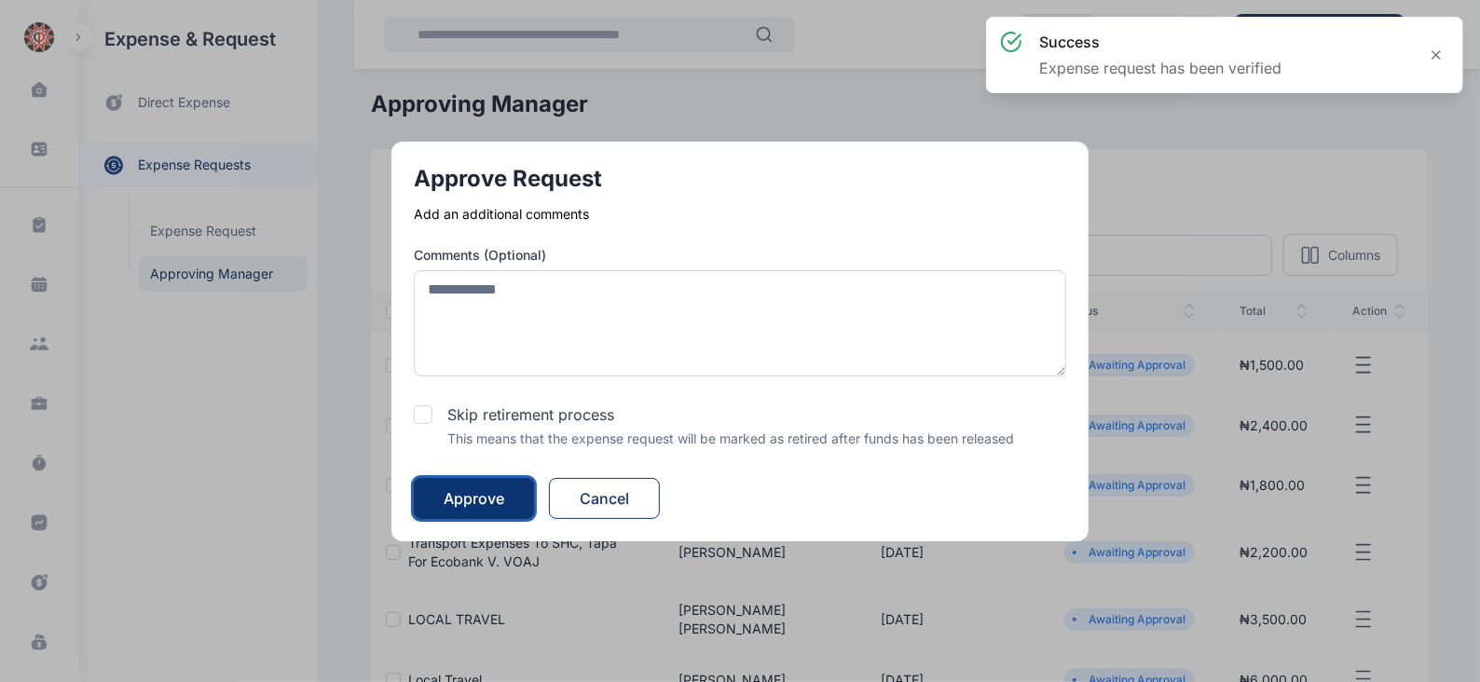
click at [484, 496] on div "Approve" at bounding box center [474, 498] width 61 height 22
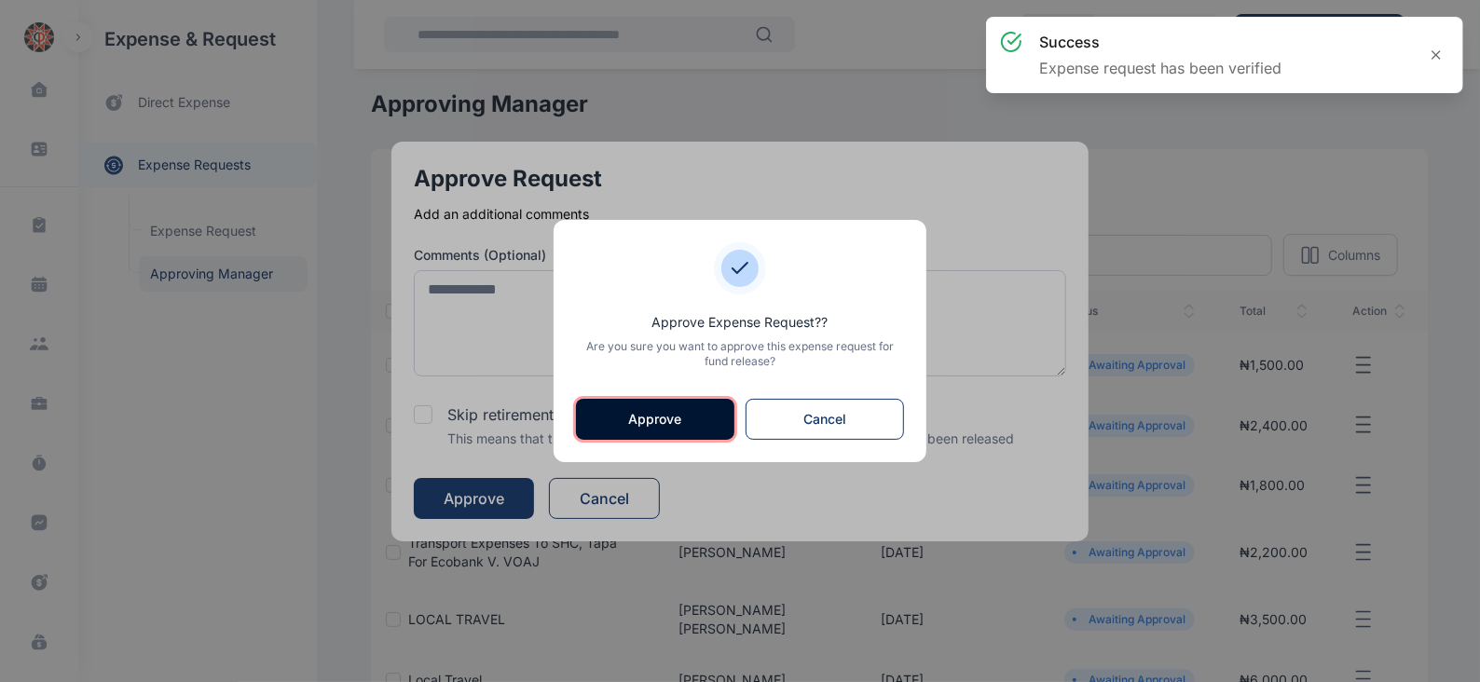
click at [668, 423] on button "Approve" at bounding box center [655, 419] width 158 height 41
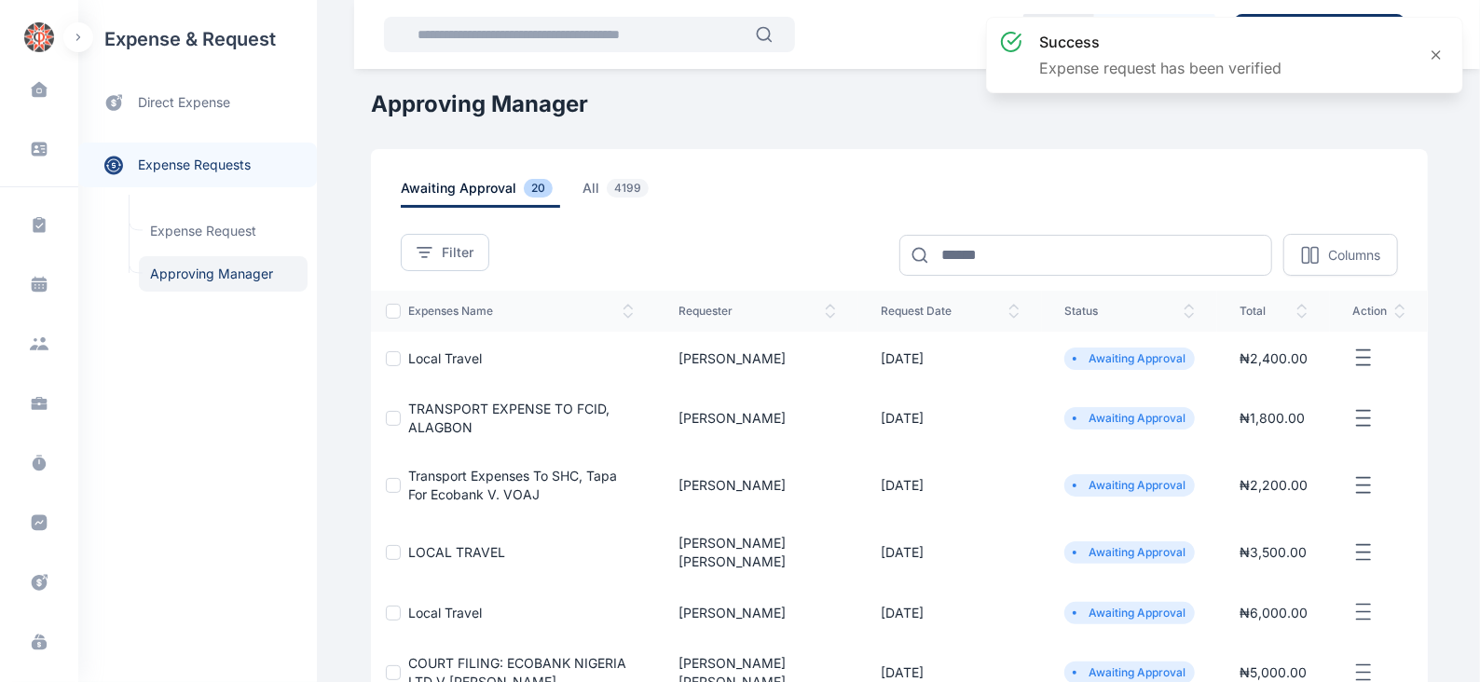
click at [1362, 355] on icon "button" at bounding box center [1363, 358] width 22 height 23
click at [1245, 378] on span "Approve Request" at bounding box center [1269, 379] width 107 height 19
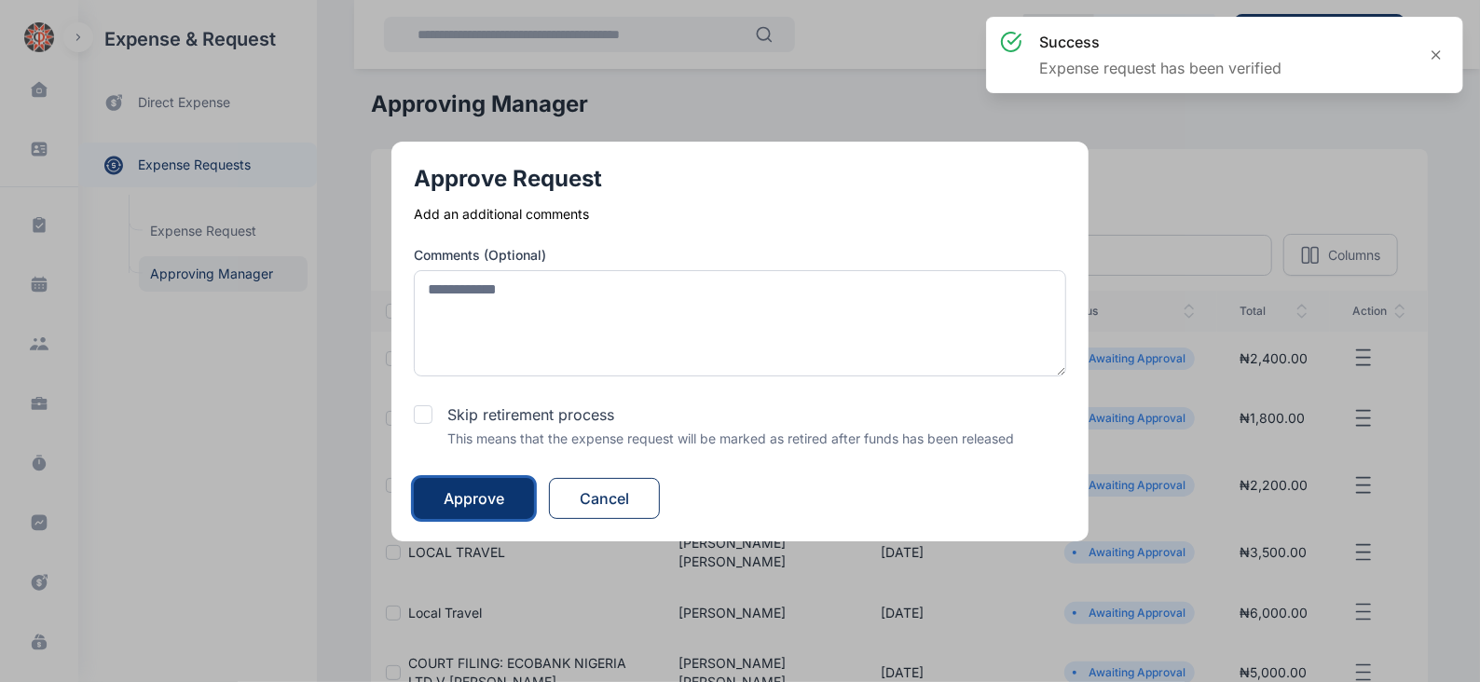
click at [475, 491] on div "Approve" at bounding box center [474, 498] width 61 height 22
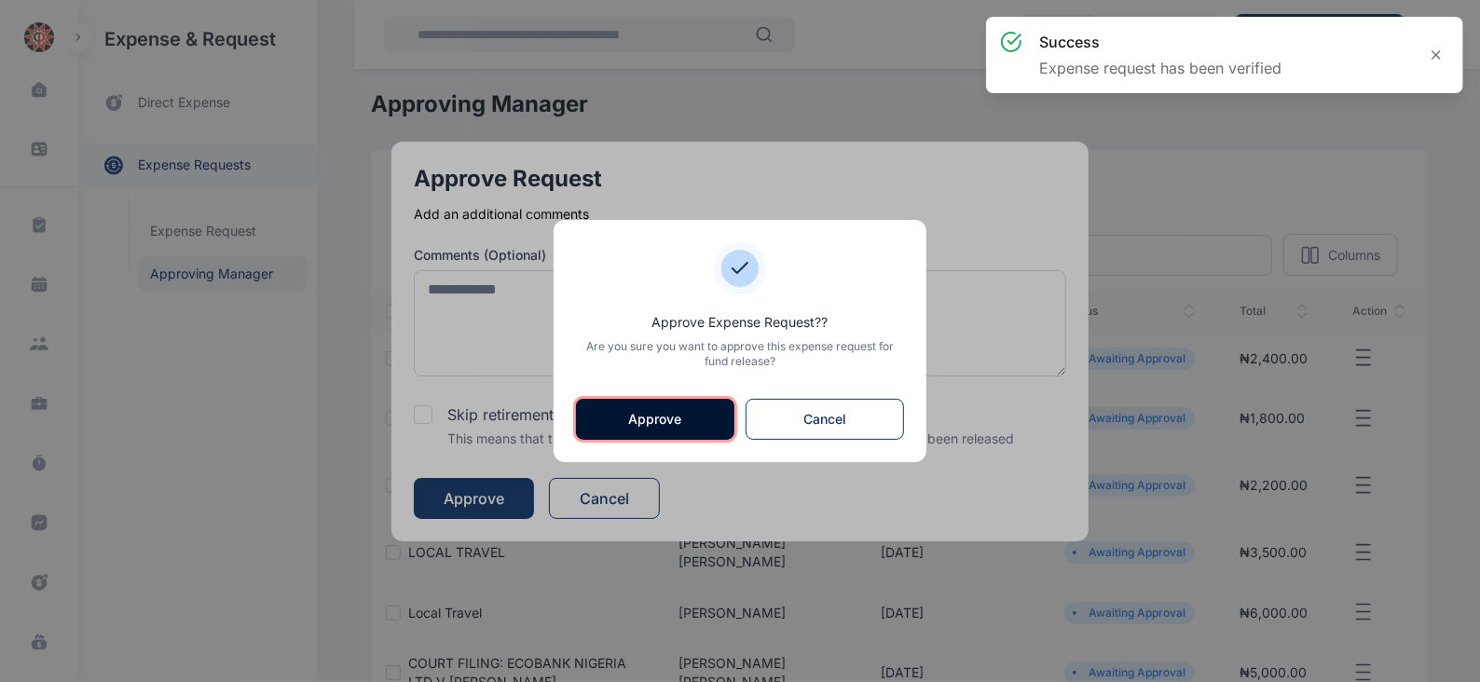
click at [653, 417] on button "Approve" at bounding box center [655, 419] width 158 height 41
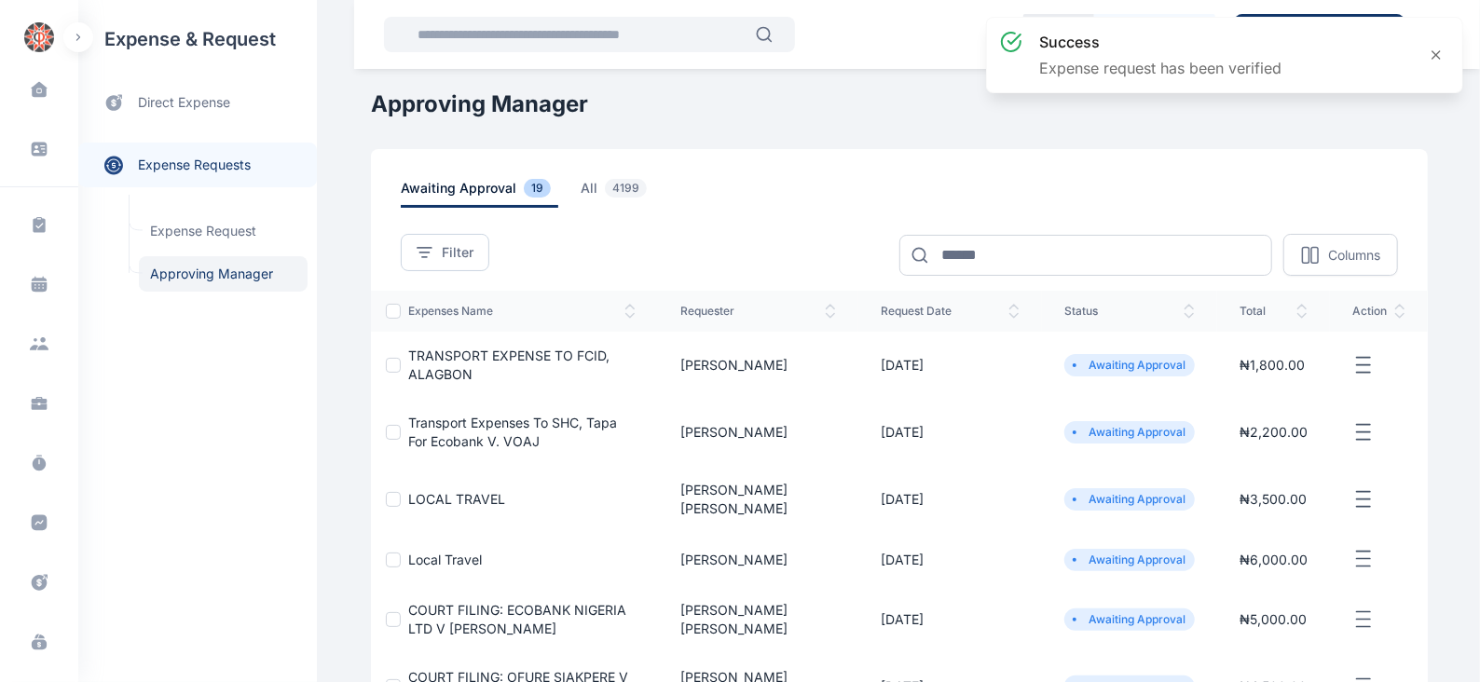
click at [1363, 361] on icon "button" at bounding box center [1363, 365] width 22 height 23
click at [1298, 387] on span "Approve Request" at bounding box center [1269, 386] width 107 height 19
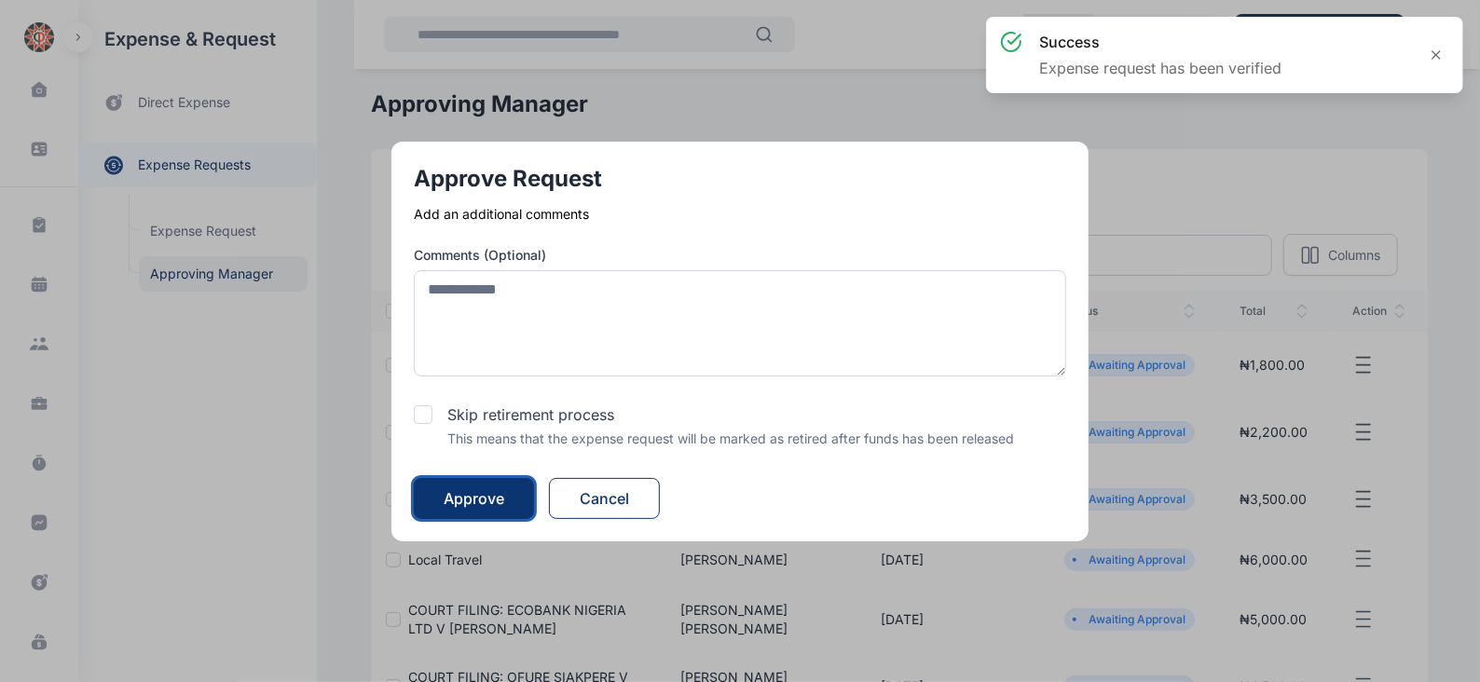
click at [465, 505] on div "Approve" at bounding box center [474, 498] width 61 height 22
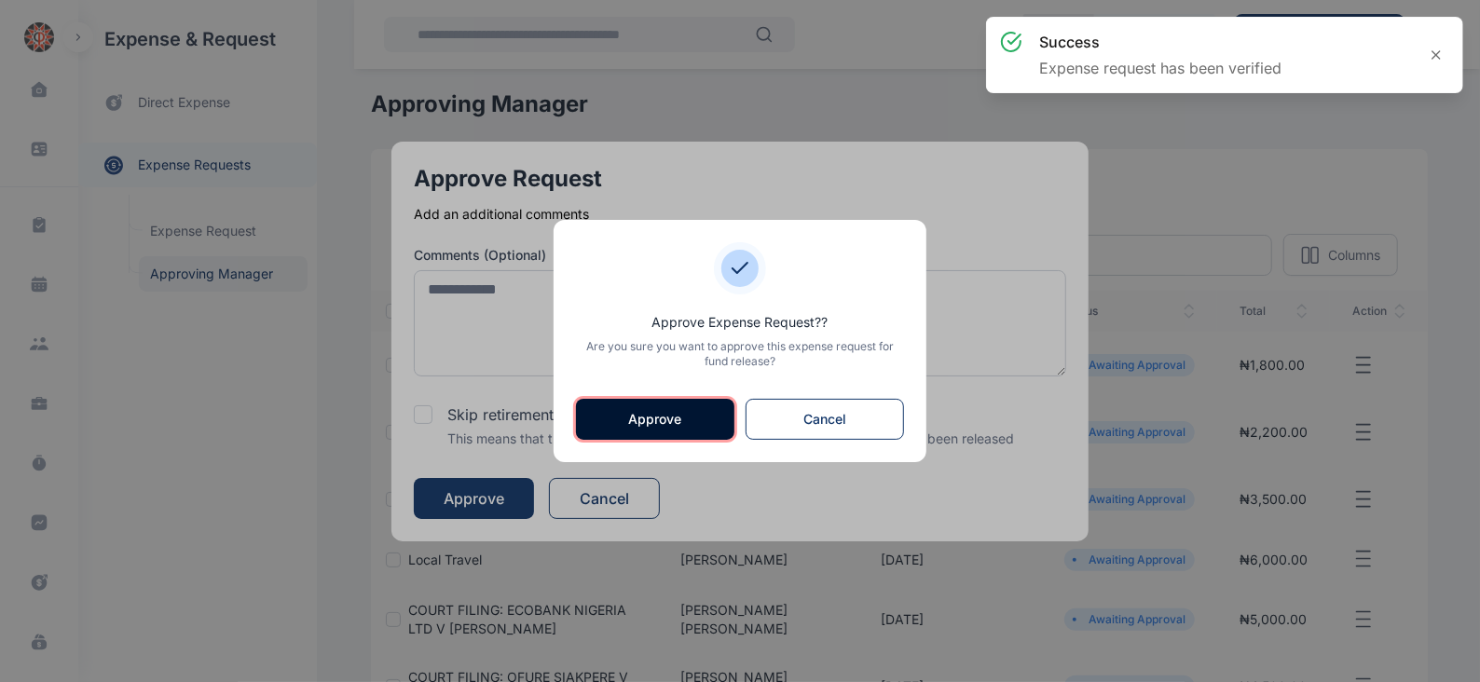
click at [638, 412] on button "Approve" at bounding box center [655, 419] width 158 height 41
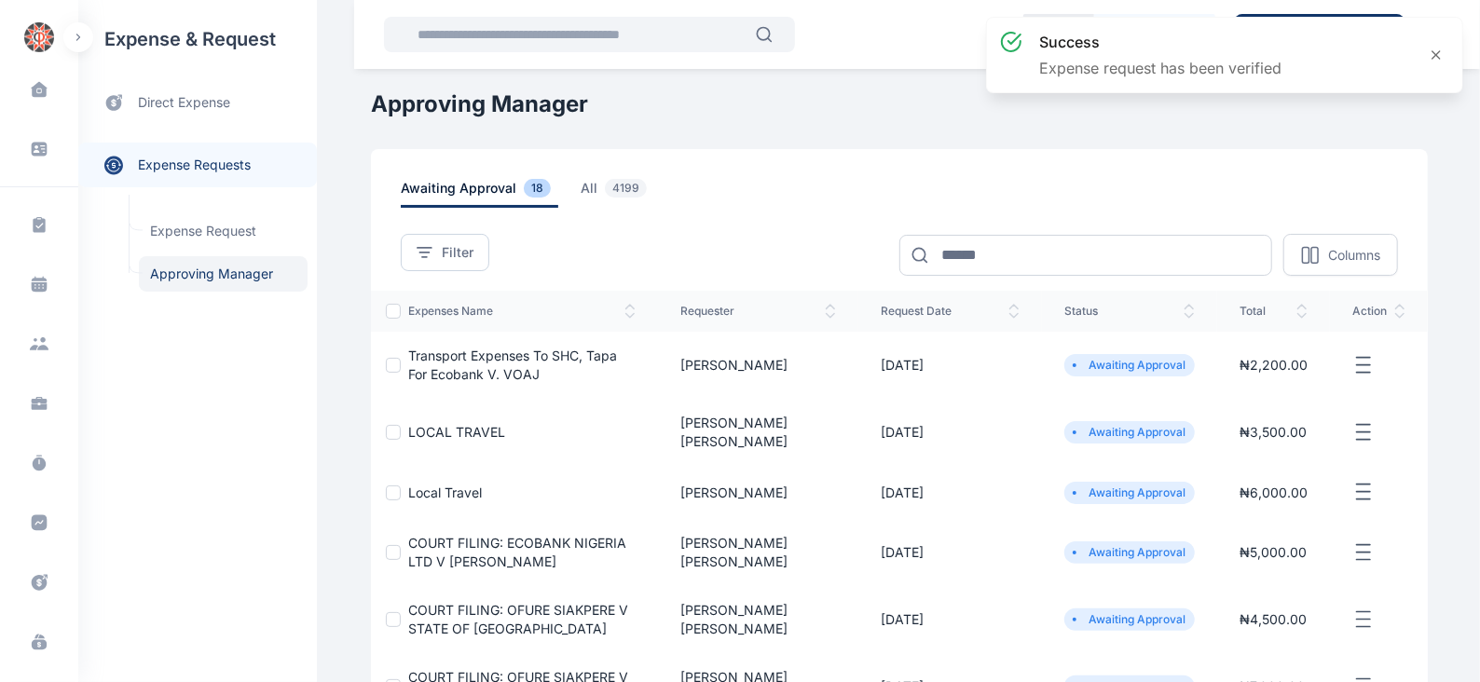
click at [1359, 365] on icon "button" at bounding box center [1363, 365] width 22 height 23
click at [1258, 392] on span "Approve Request" at bounding box center [1269, 386] width 107 height 19
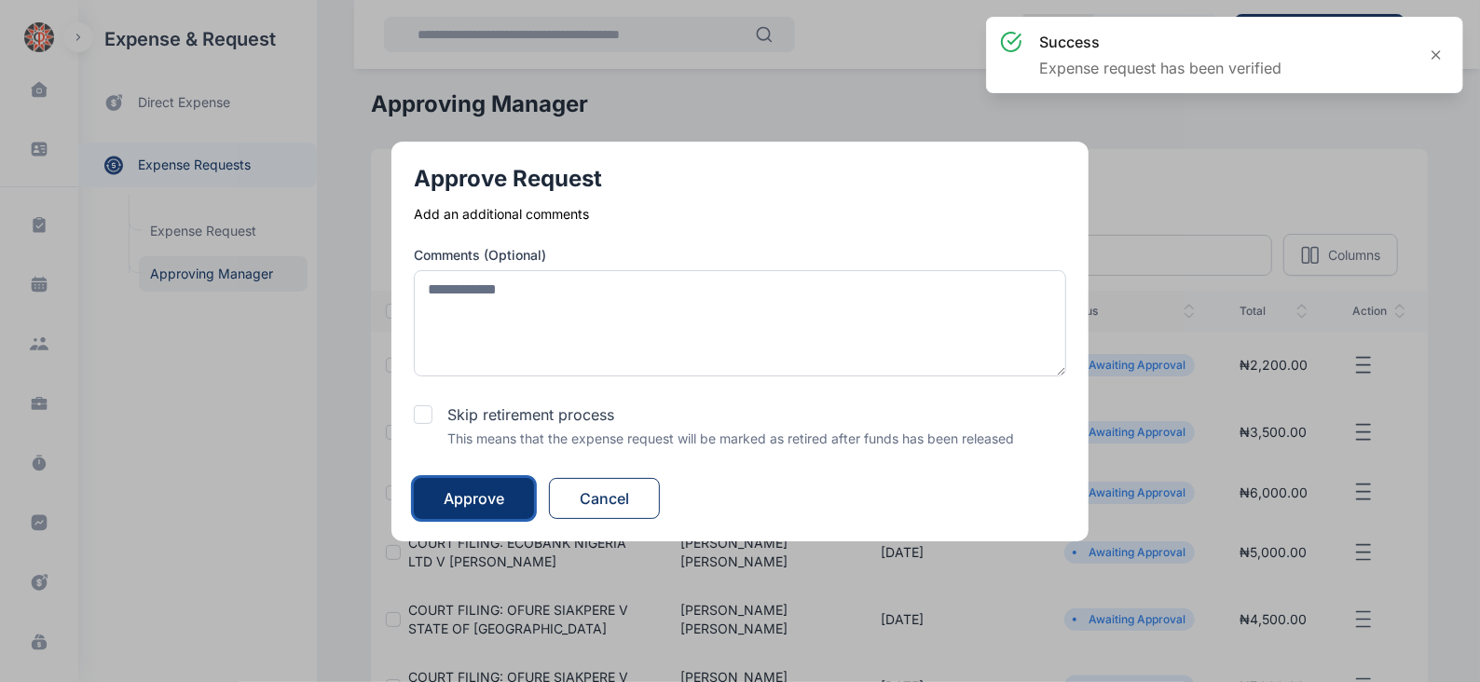
click at [481, 487] on div "Approve" at bounding box center [474, 498] width 61 height 22
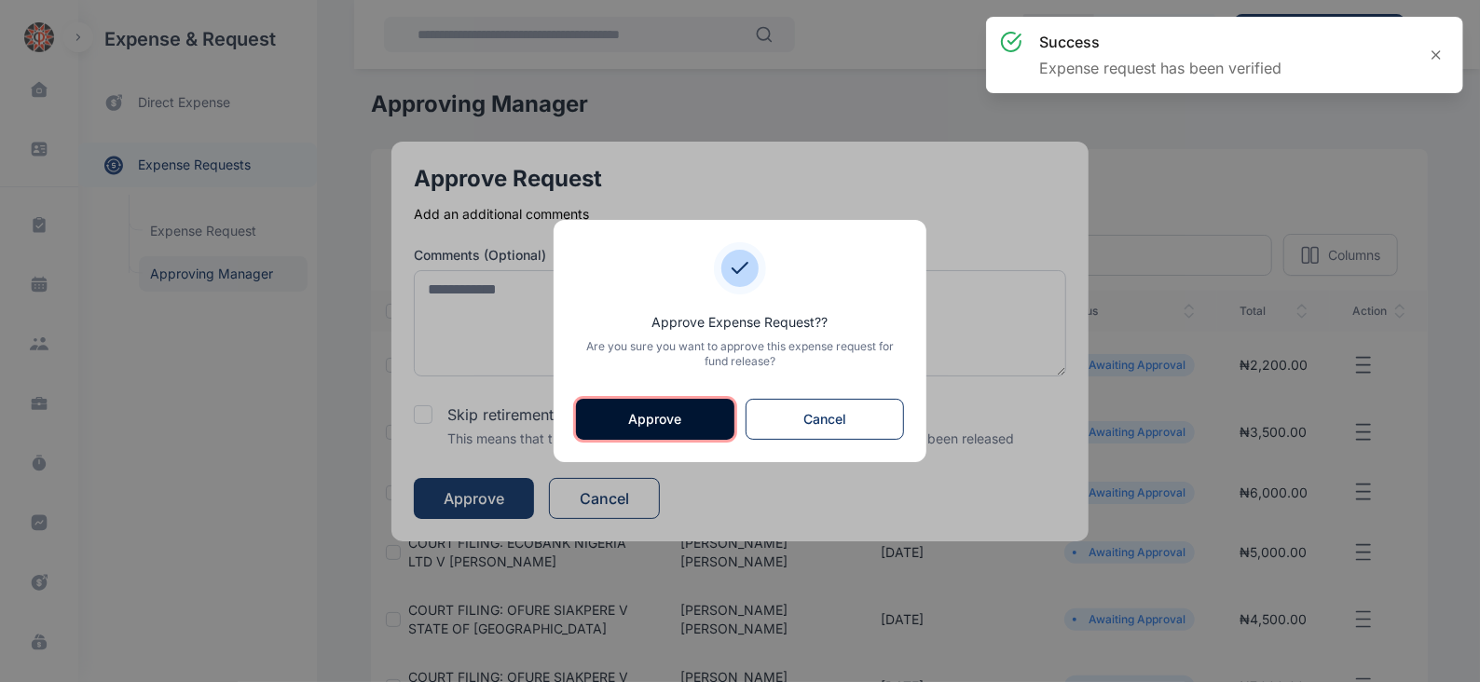
click at [657, 420] on button "Approve" at bounding box center [655, 419] width 158 height 41
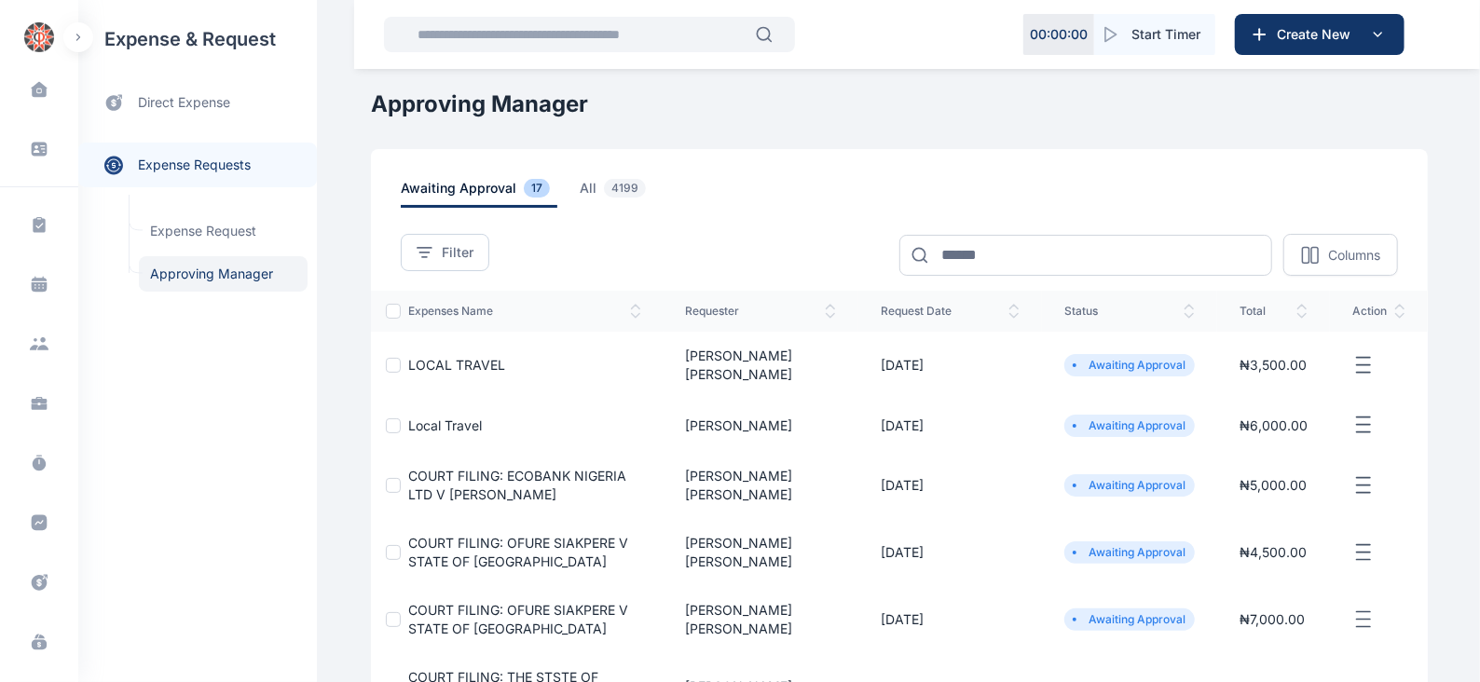
click at [1371, 354] on icon "button" at bounding box center [1363, 365] width 22 height 23
click at [1297, 377] on span "Approve Request" at bounding box center [1269, 386] width 107 height 19
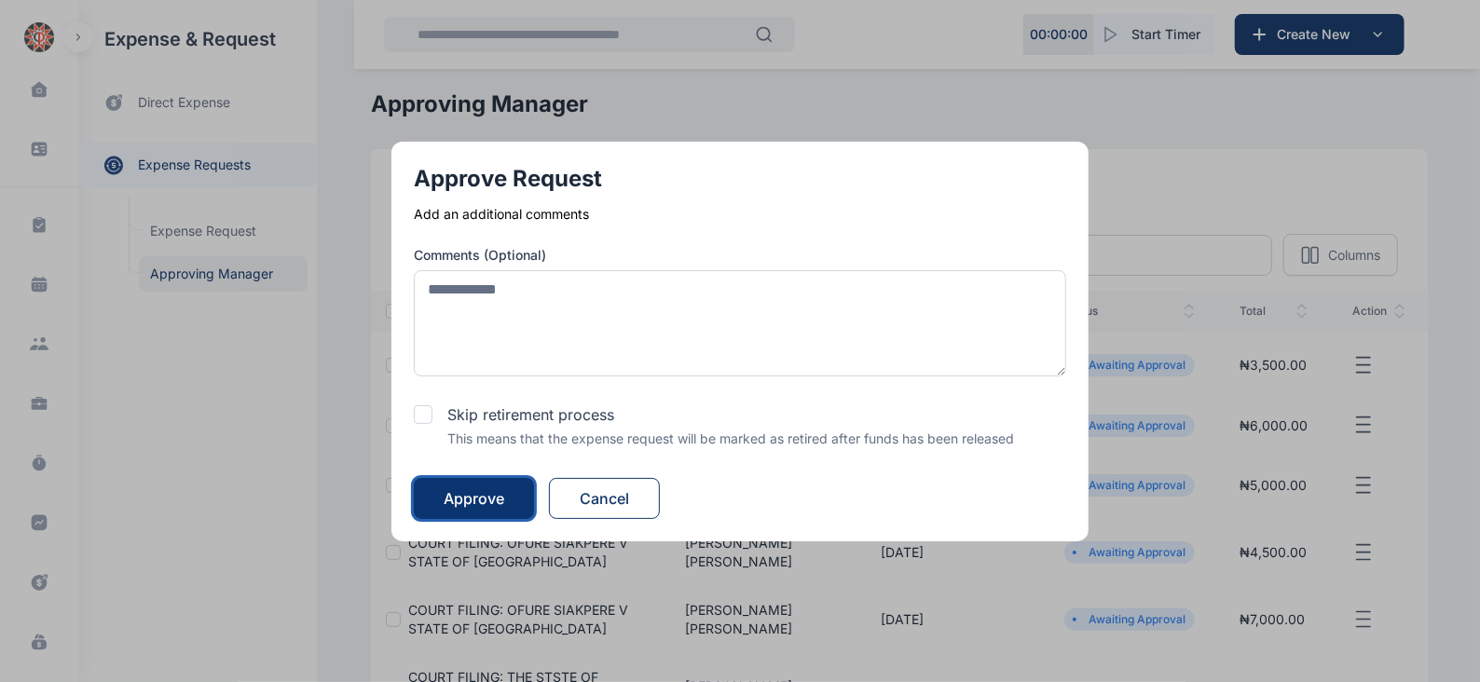
click at [469, 491] on div "Approve" at bounding box center [474, 498] width 61 height 22
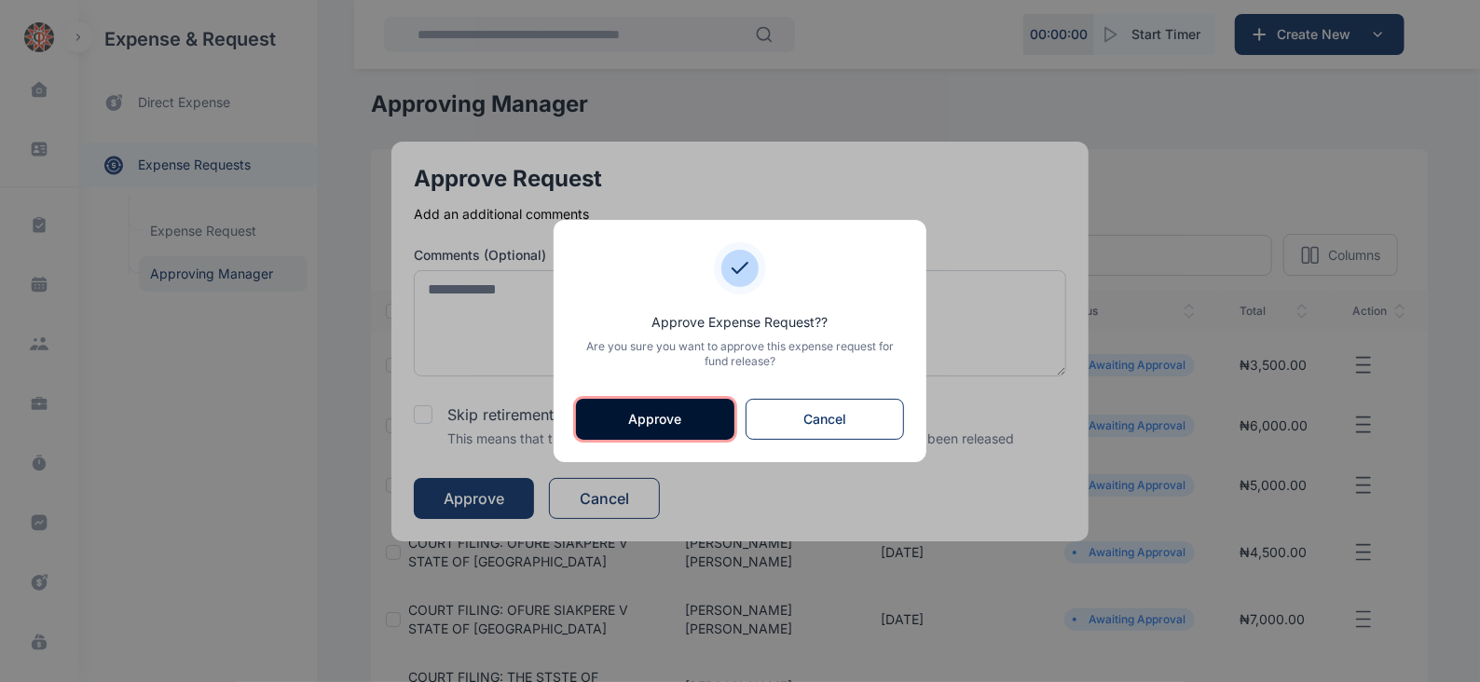
click at [657, 411] on button "Approve" at bounding box center [655, 419] width 158 height 41
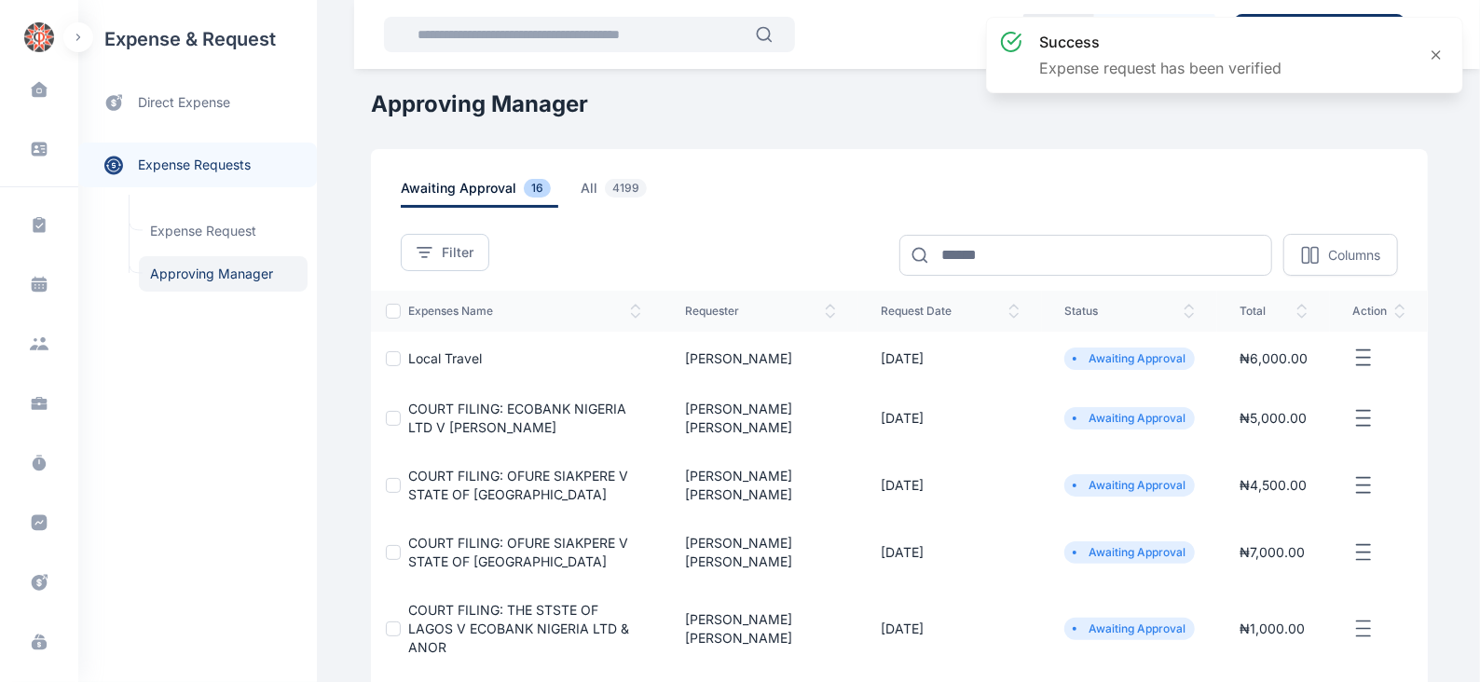
click at [1367, 358] on line "button" at bounding box center [1363, 358] width 13 height 0
click at [1300, 378] on span "Approve Request" at bounding box center [1269, 379] width 107 height 19
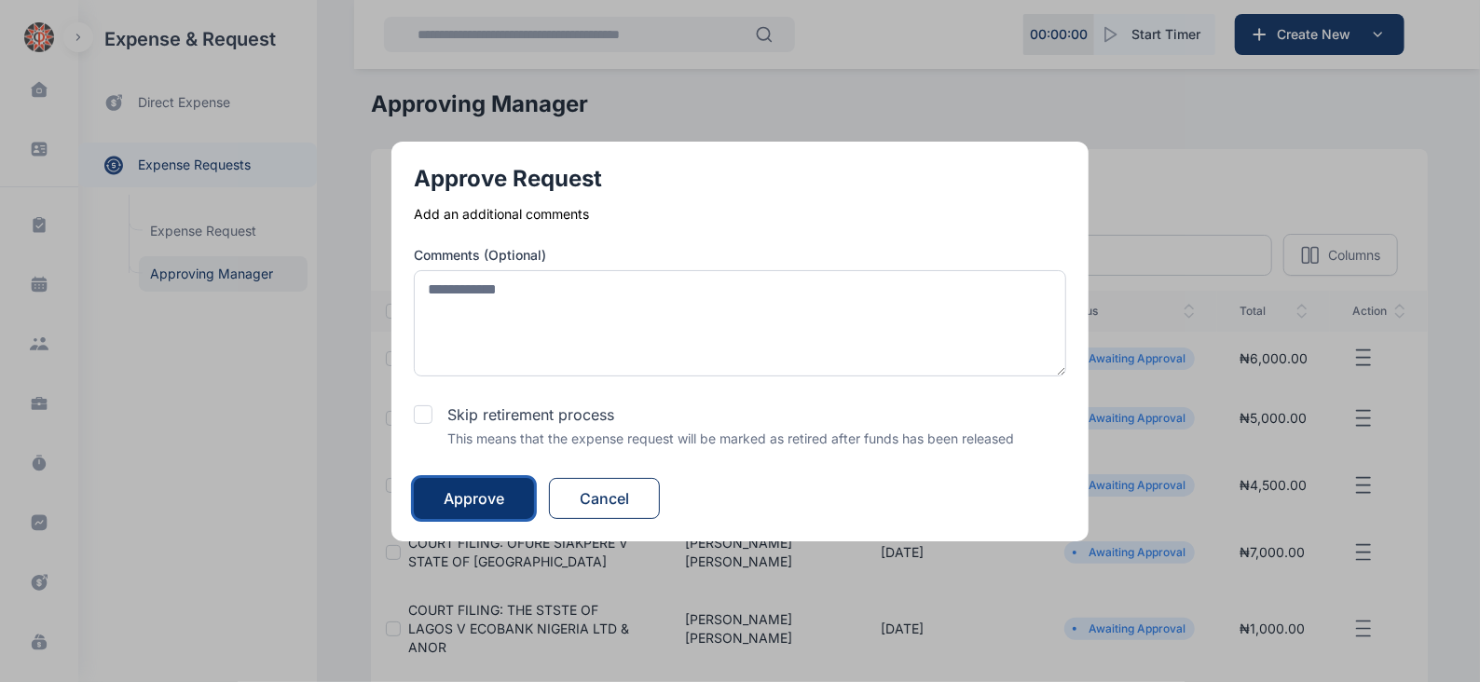
click at [516, 496] on button "Approve" at bounding box center [474, 498] width 120 height 41
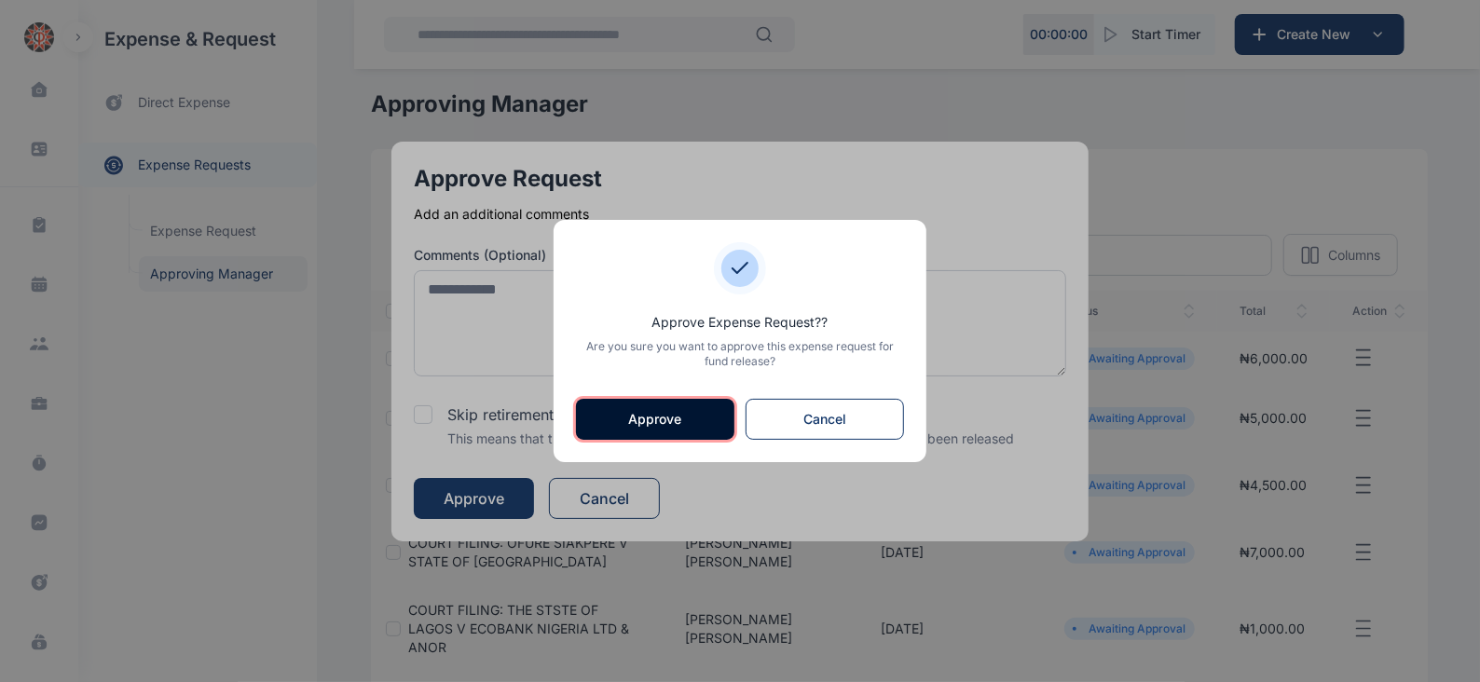
click at [676, 427] on button "Approve" at bounding box center [655, 419] width 158 height 41
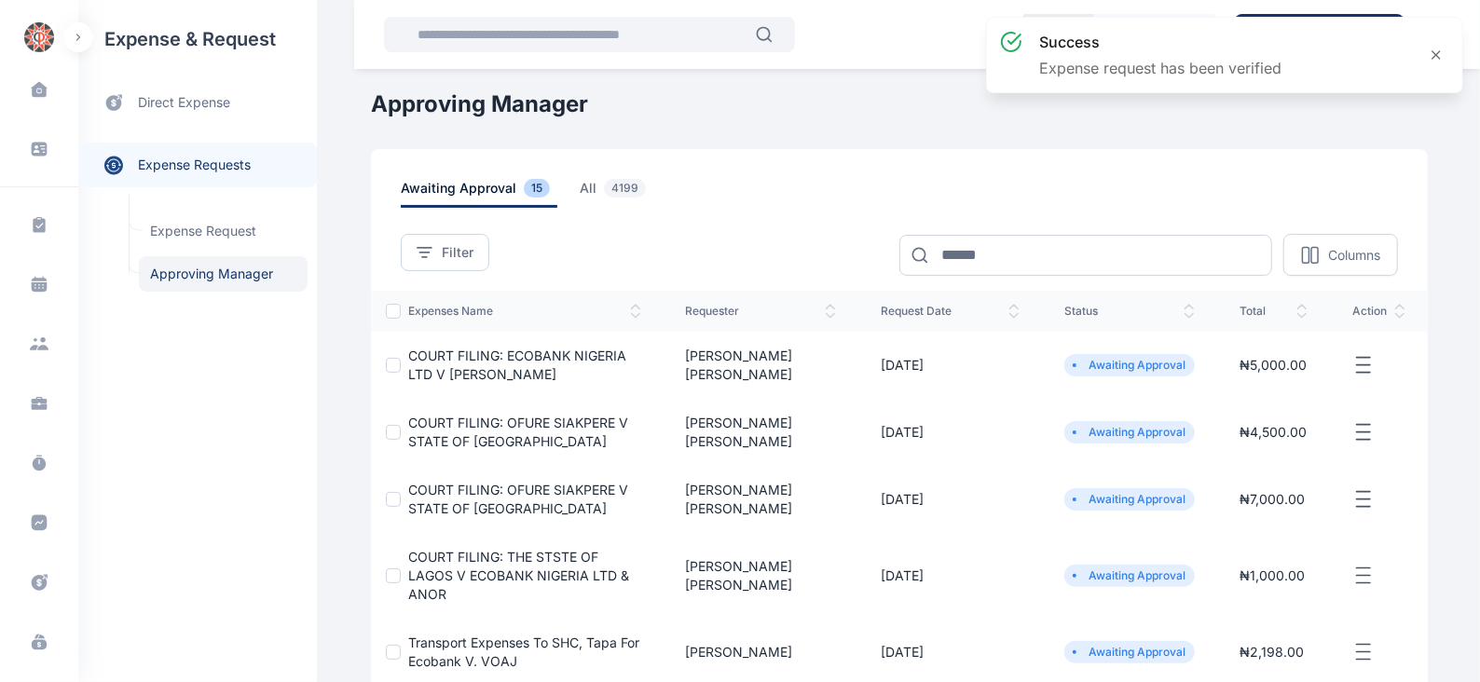
click at [1369, 365] on icon "button" at bounding box center [1363, 365] width 22 height 23
click at [1263, 380] on span "Approve Request" at bounding box center [1269, 386] width 107 height 19
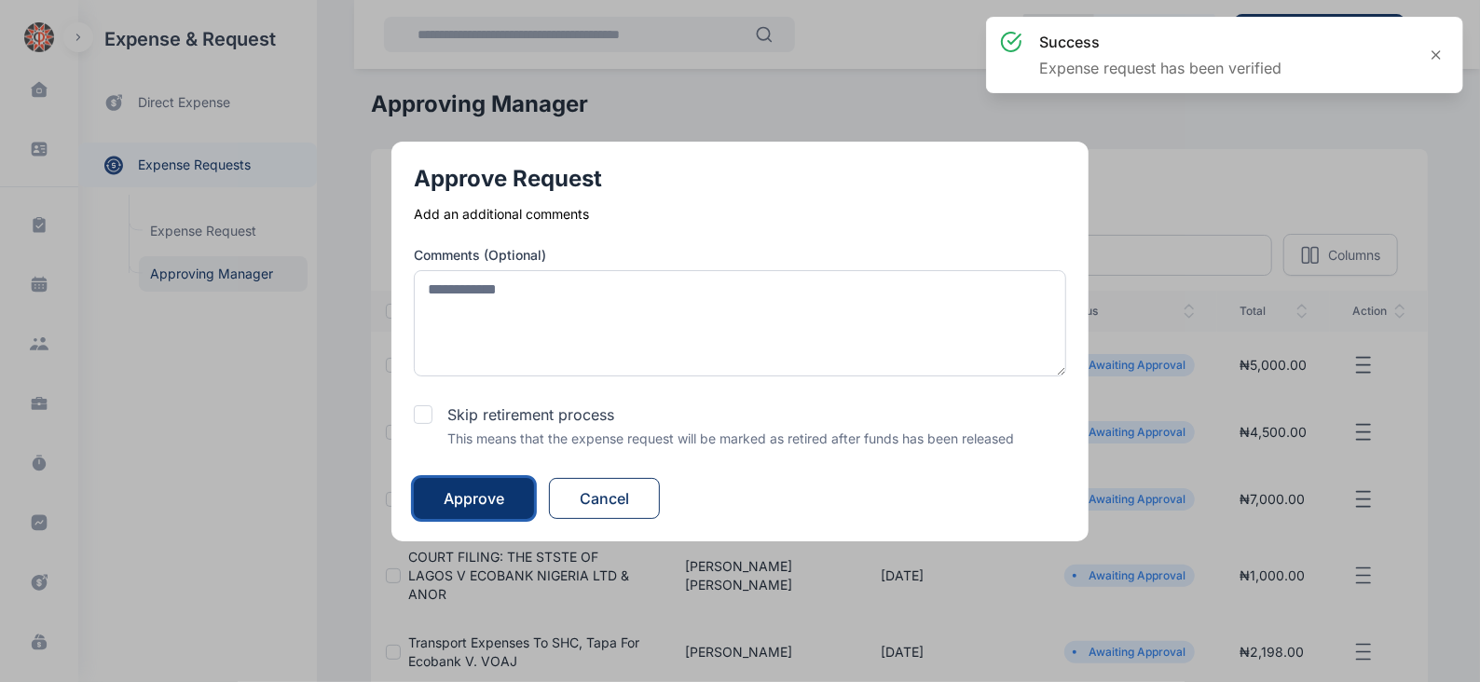
click at [482, 493] on div "Approve" at bounding box center [474, 498] width 61 height 22
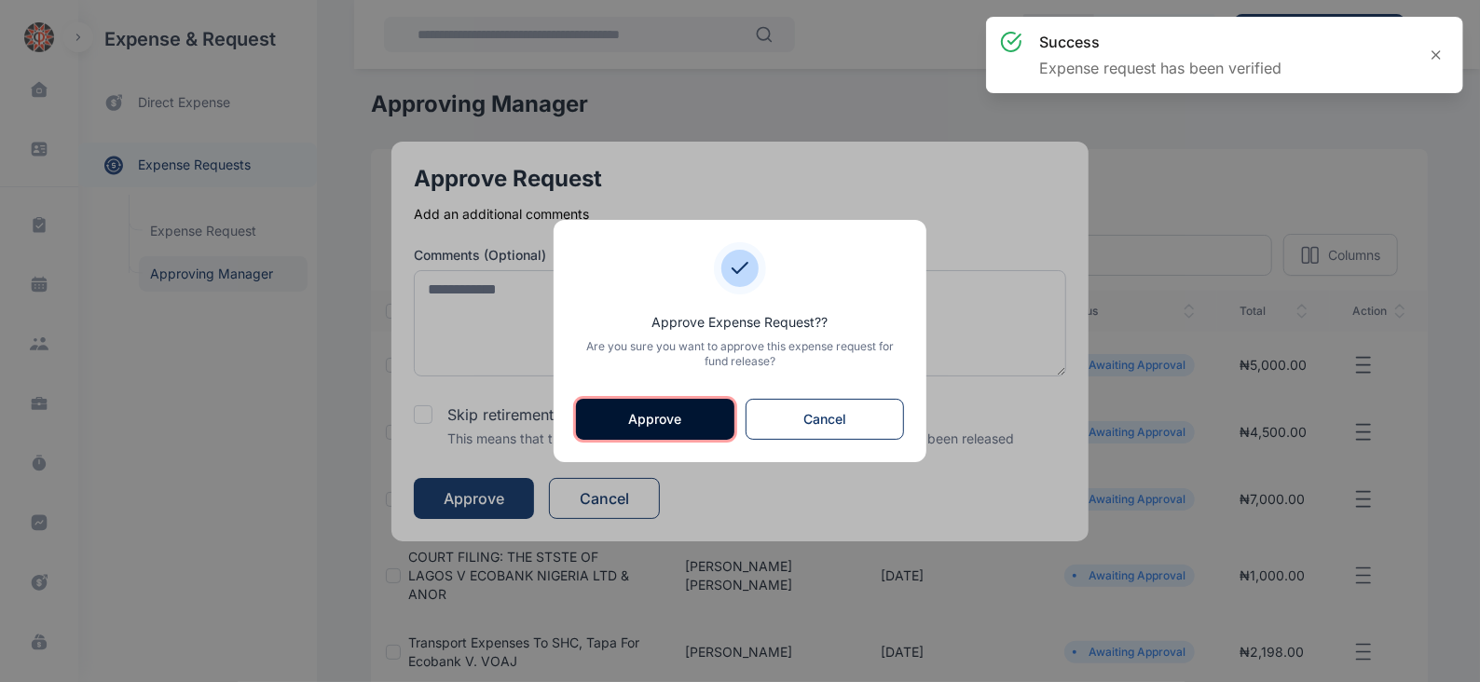
click at [644, 418] on button "Approve" at bounding box center [655, 419] width 158 height 41
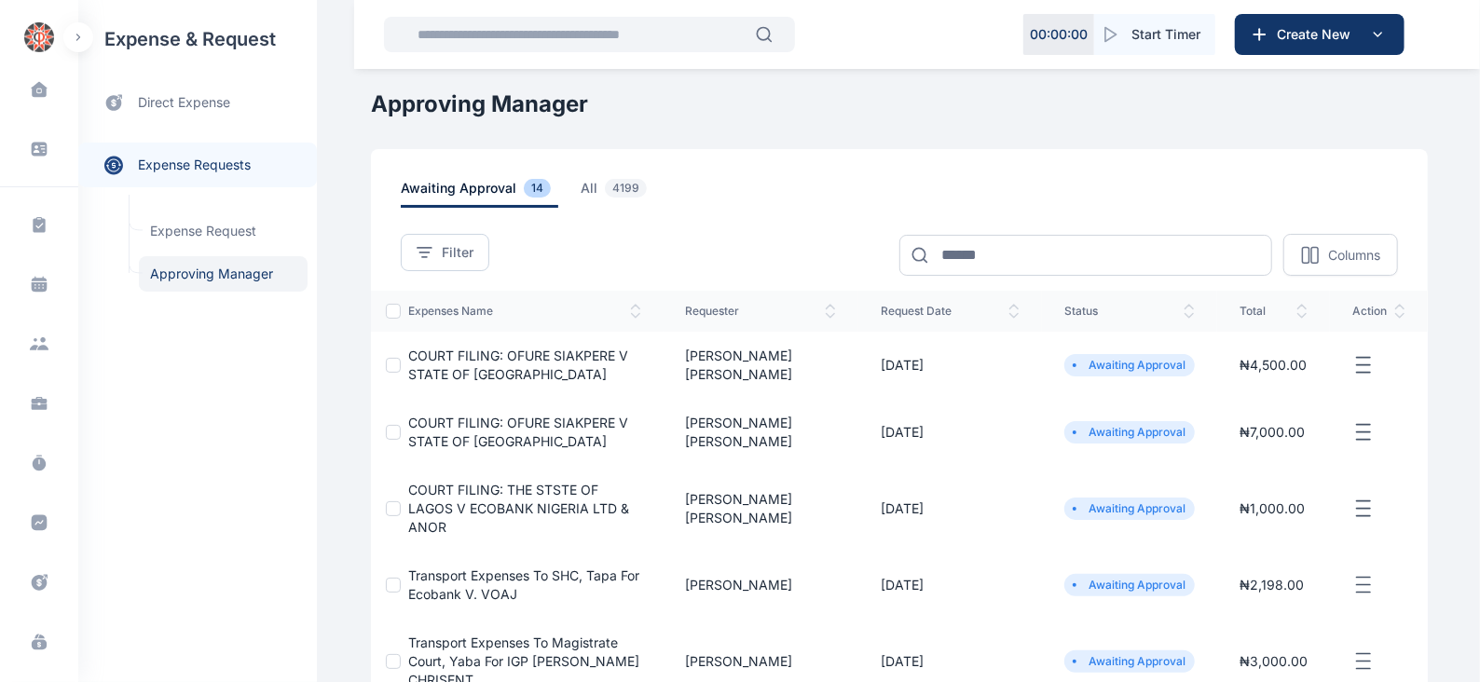
click at [1370, 374] on icon "button" at bounding box center [1363, 365] width 22 height 23
click at [1301, 385] on span "Approve Request" at bounding box center [1269, 386] width 107 height 19
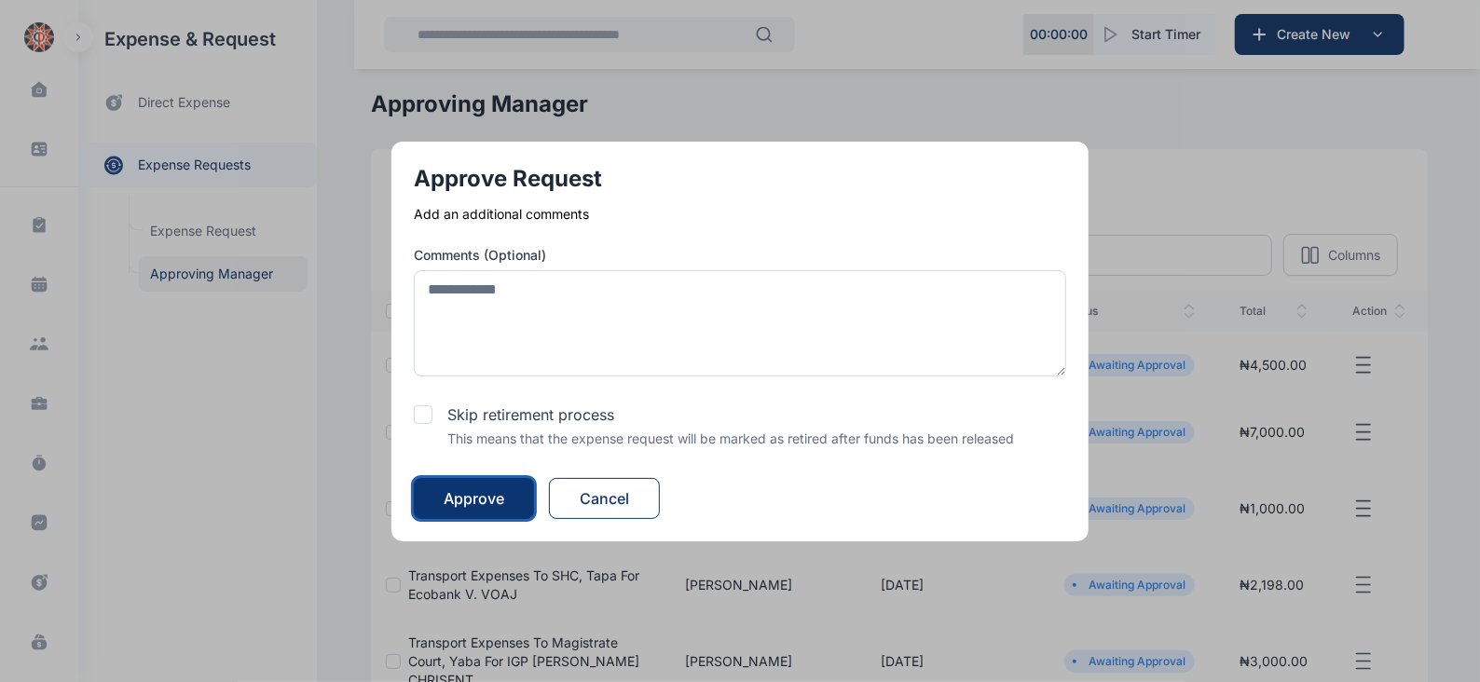
click at [445, 493] on button "Approve" at bounding box center [474, 498] width 120 height 41
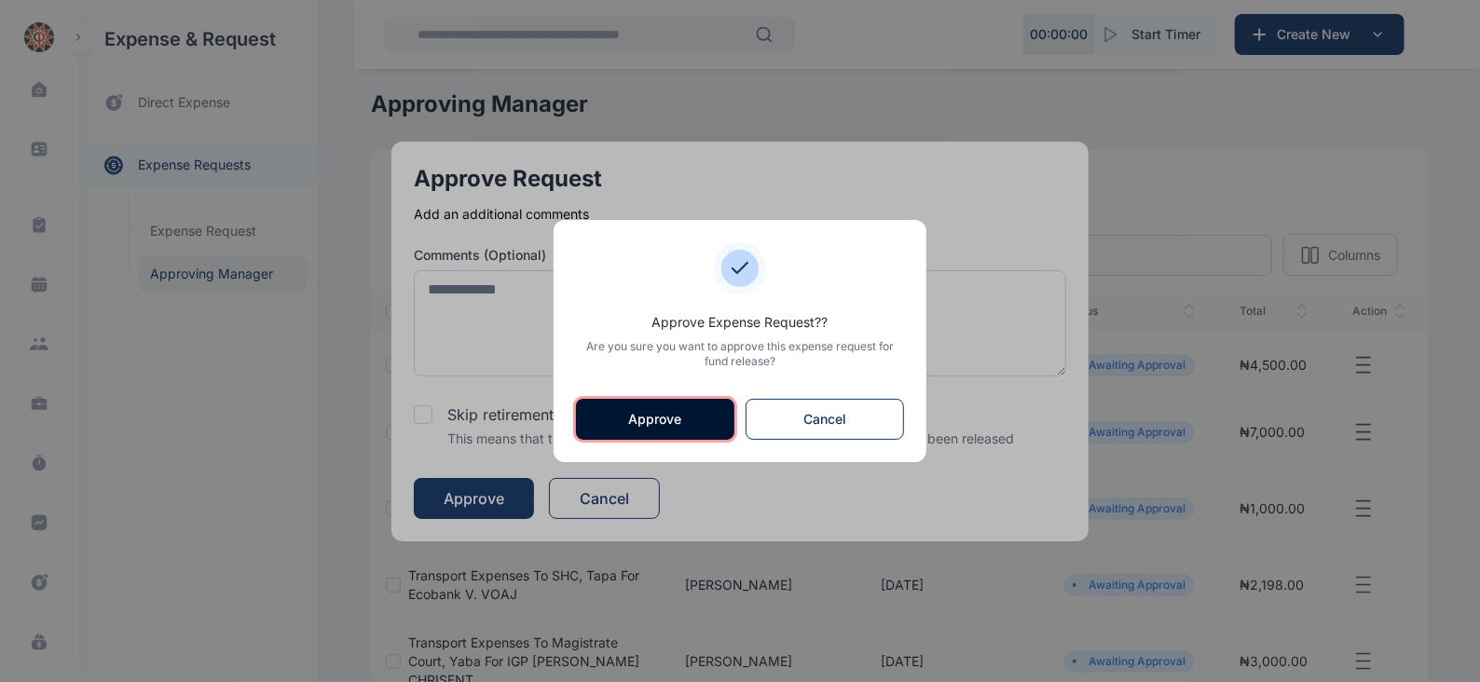
click at [644, 412] on button "Approve" at bounding box center [655, 419] width 158 height 41
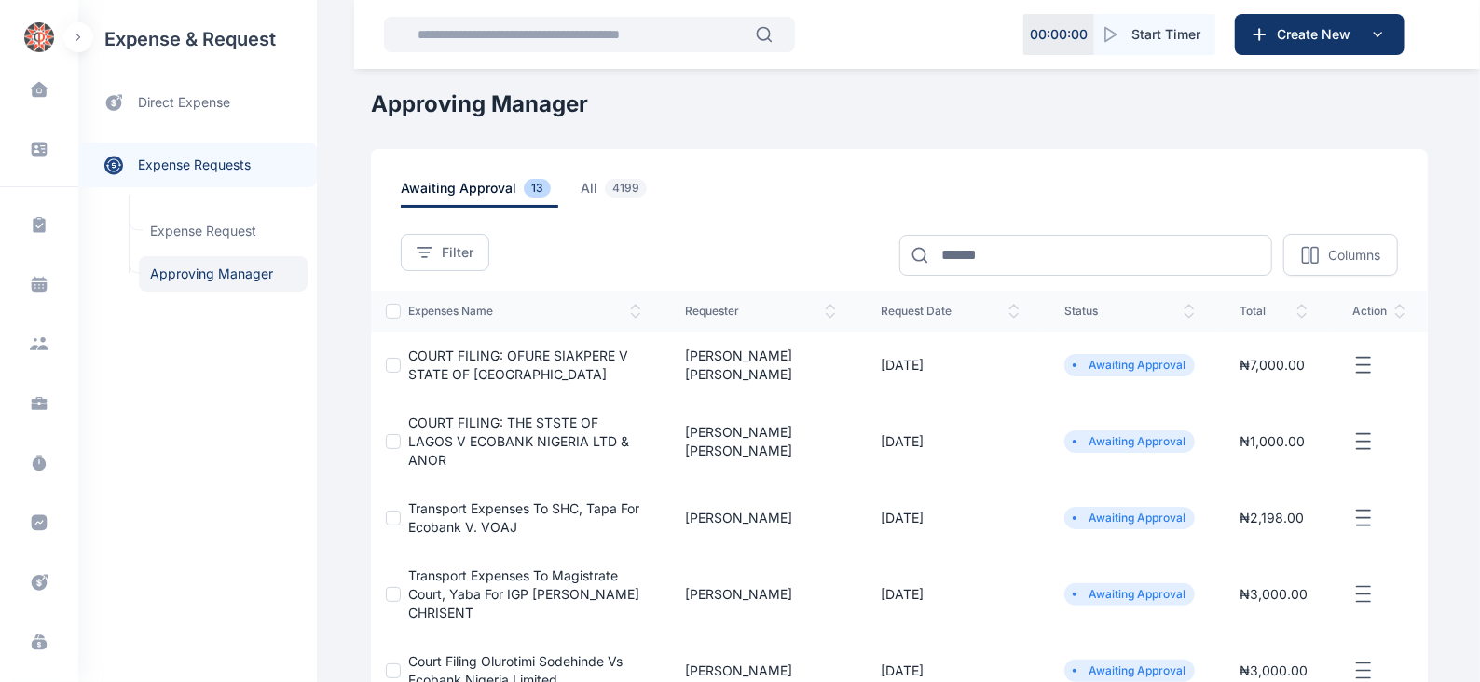
click at [1362, 361] on icon "button" at bounding box center [1363, 365] width 22 height 23
click at [1302, 383] on span "Approve Request" at bounding box center [1269, 386] width 107 height 19
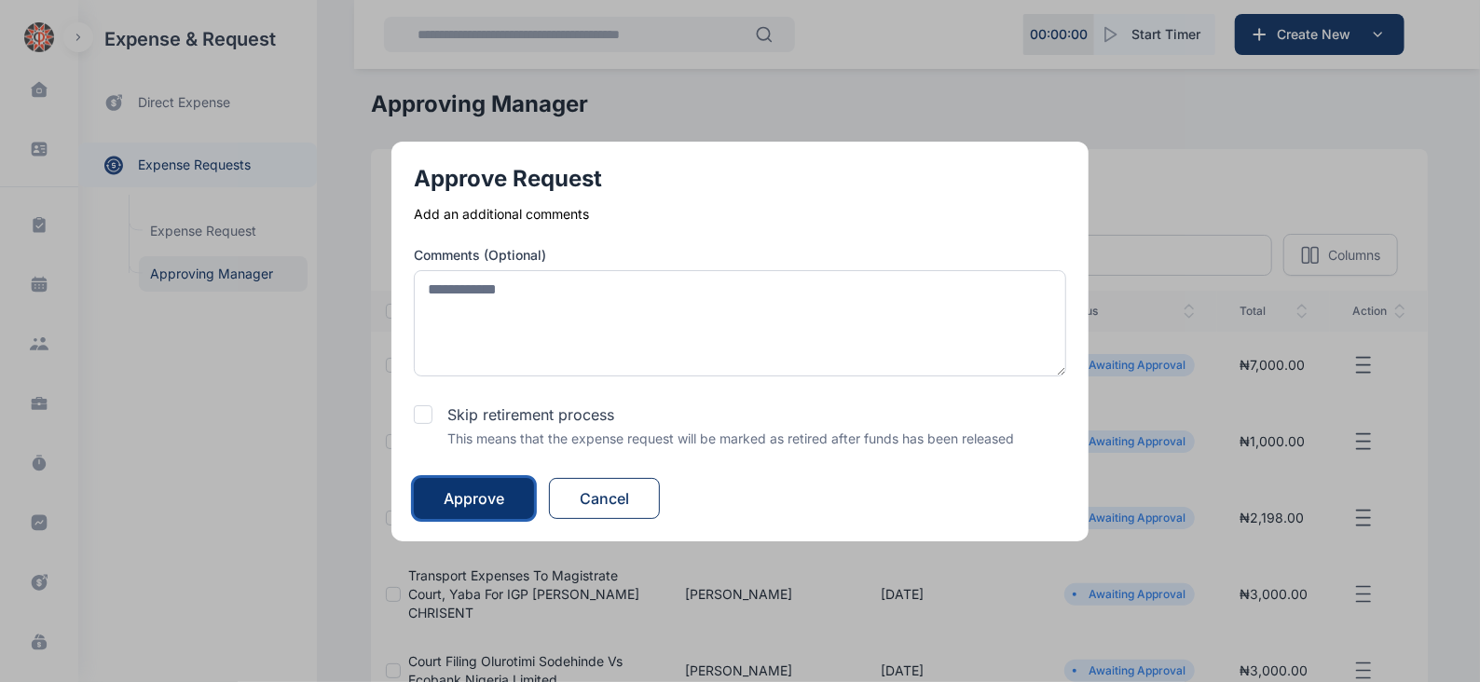
click at [479, 496] on div "Approve" at bounding box center [474, 498] width 61 height 22
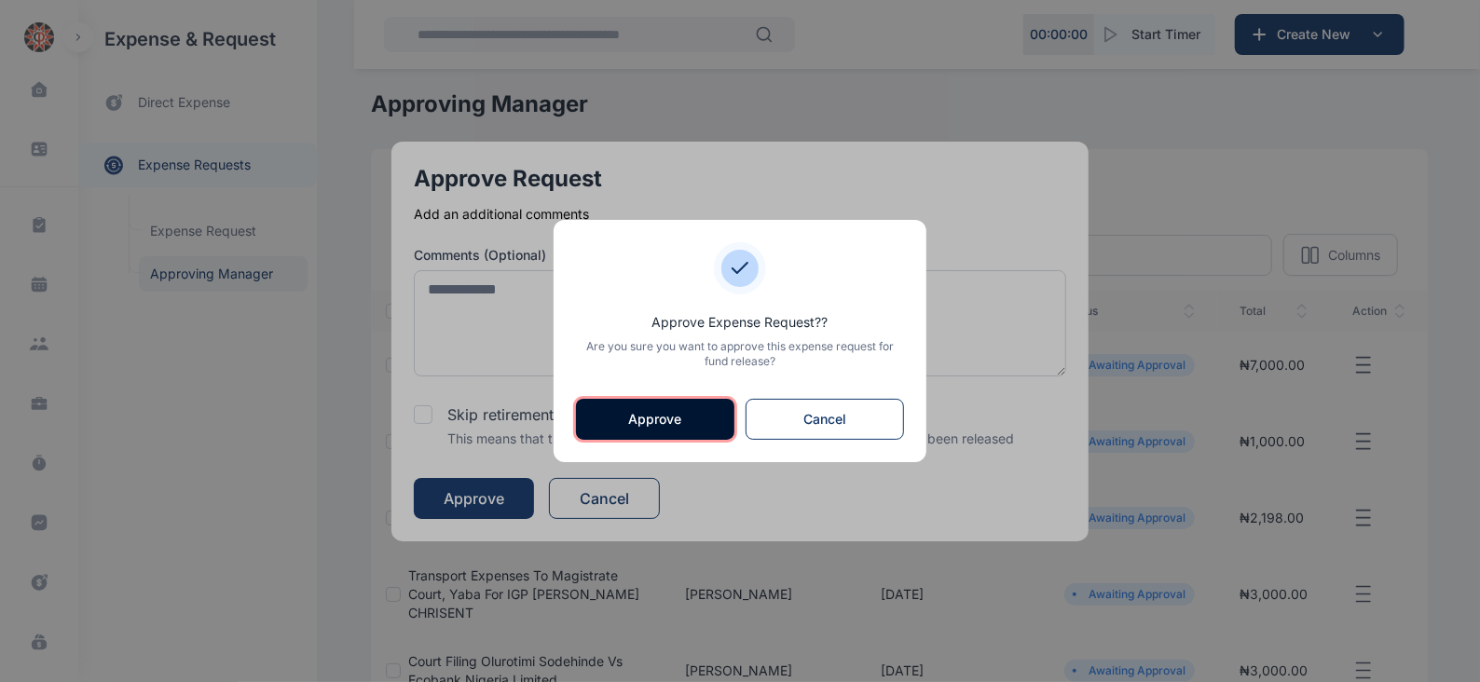
click at [705, 428] on button "Approve" at bounding box center [655, 419] width 158 height 41
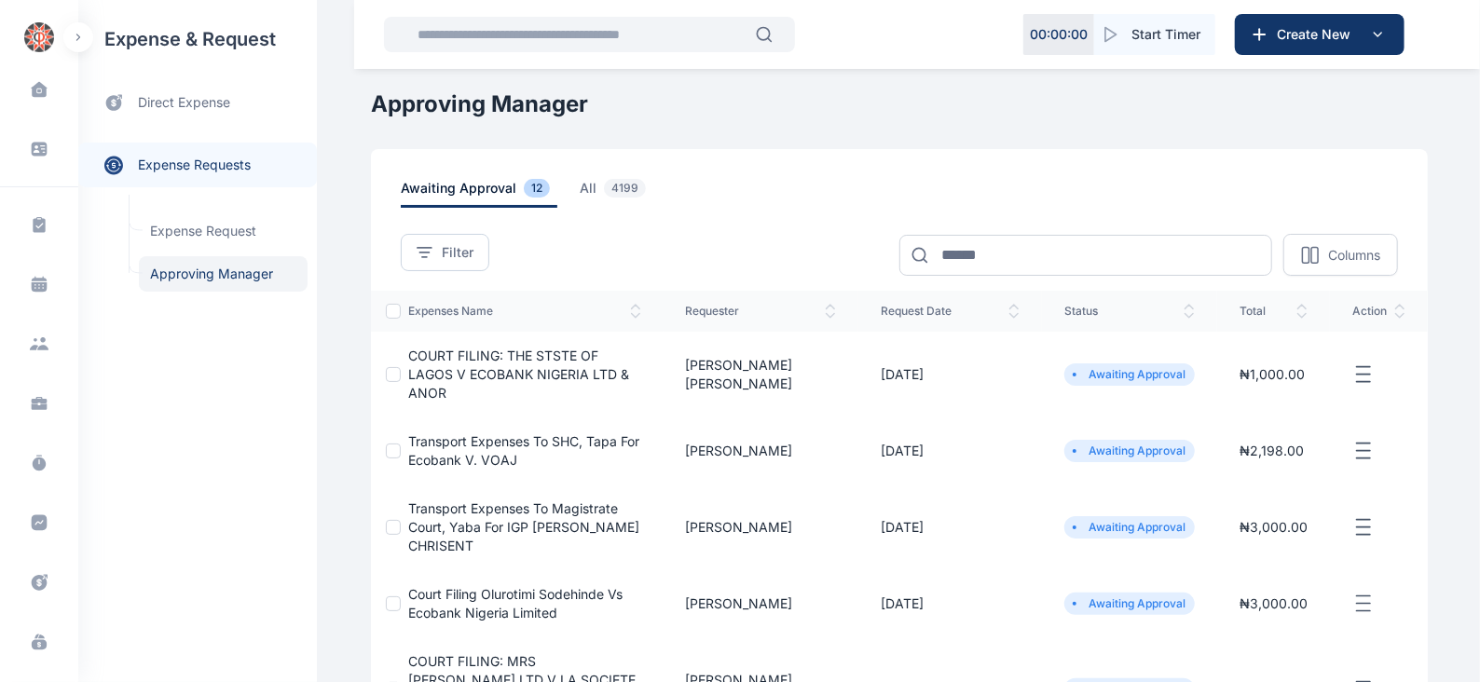
click at [1364, 363] on icon "button" at bounding box center [1363, 374] width 22 height 23
click at [1284, 391] on span "Approve Request" at bounding box center [1269, 396] width 107 height 19
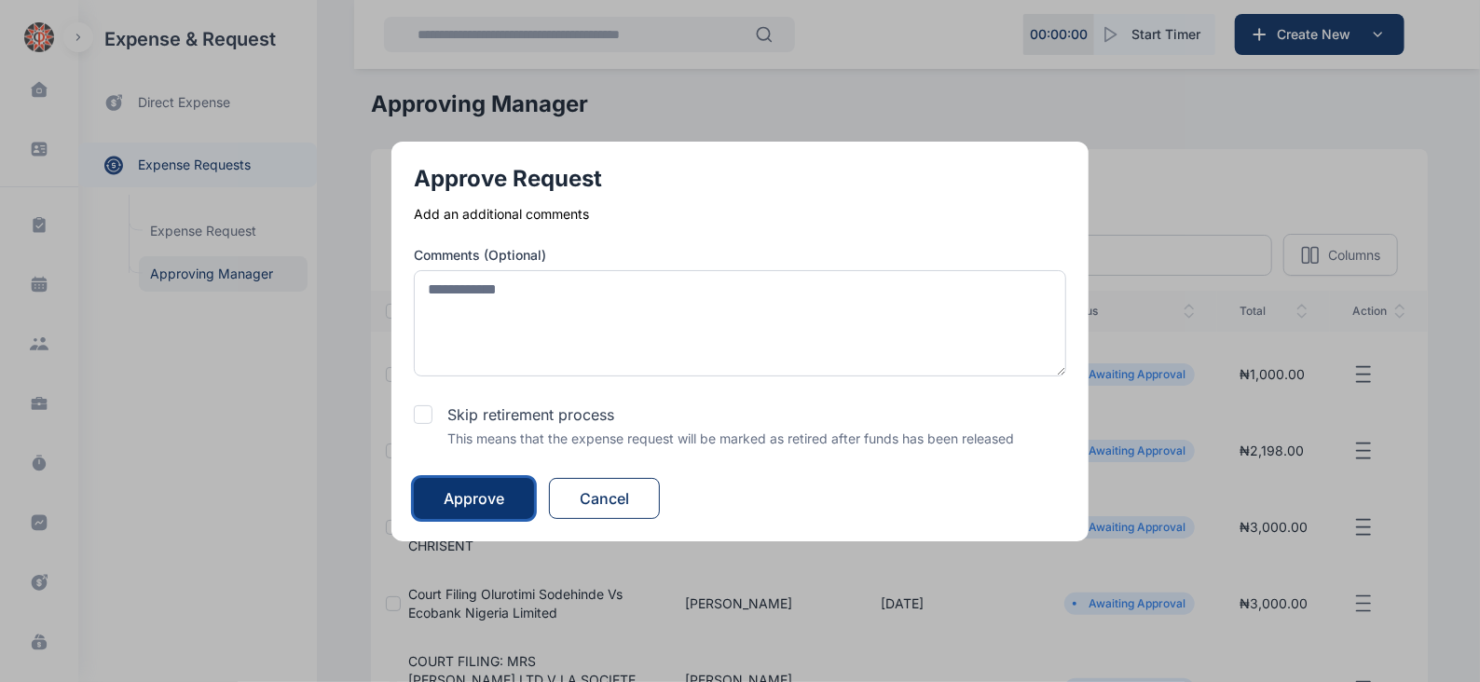
click at [479, 495] on div "Approve" at bounding box center [474, 498] width 61 height 22
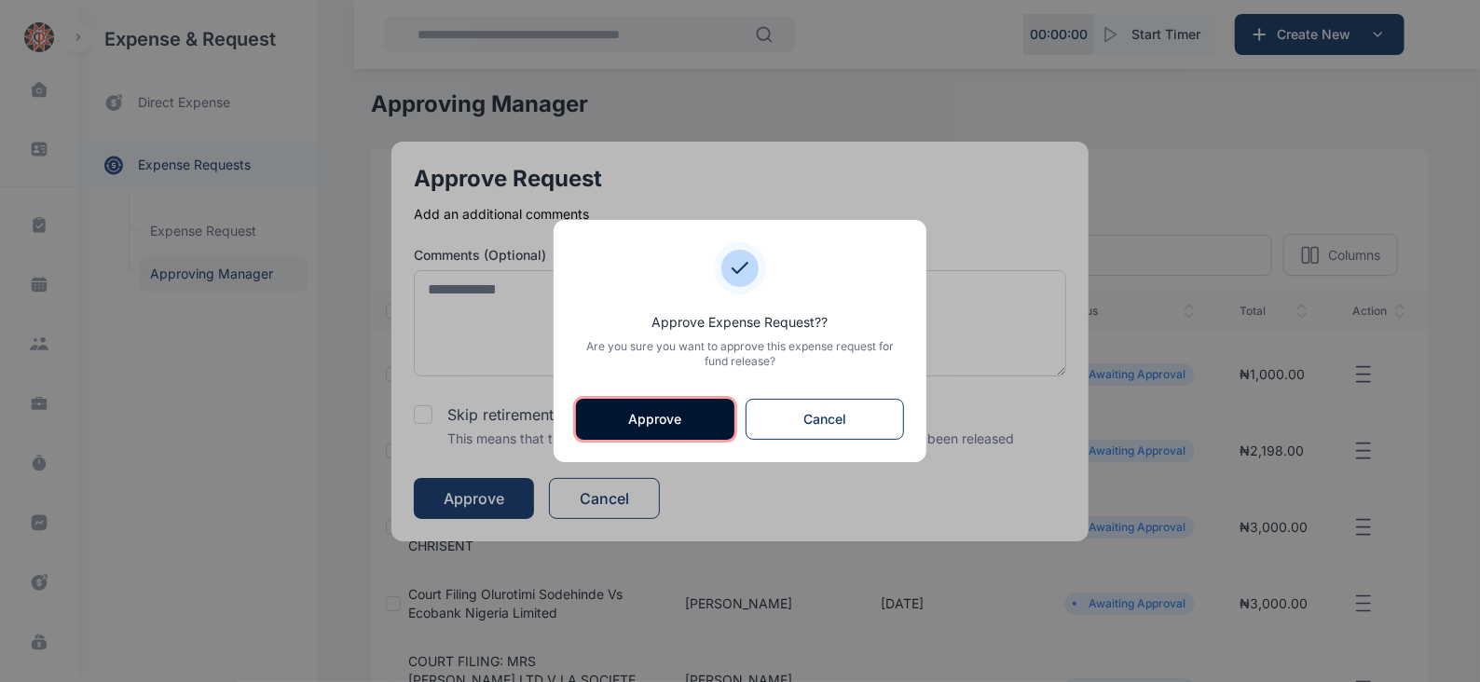
click at [629, 426] on button "Approve" at bounding box center [655, 419] width 158 height 41
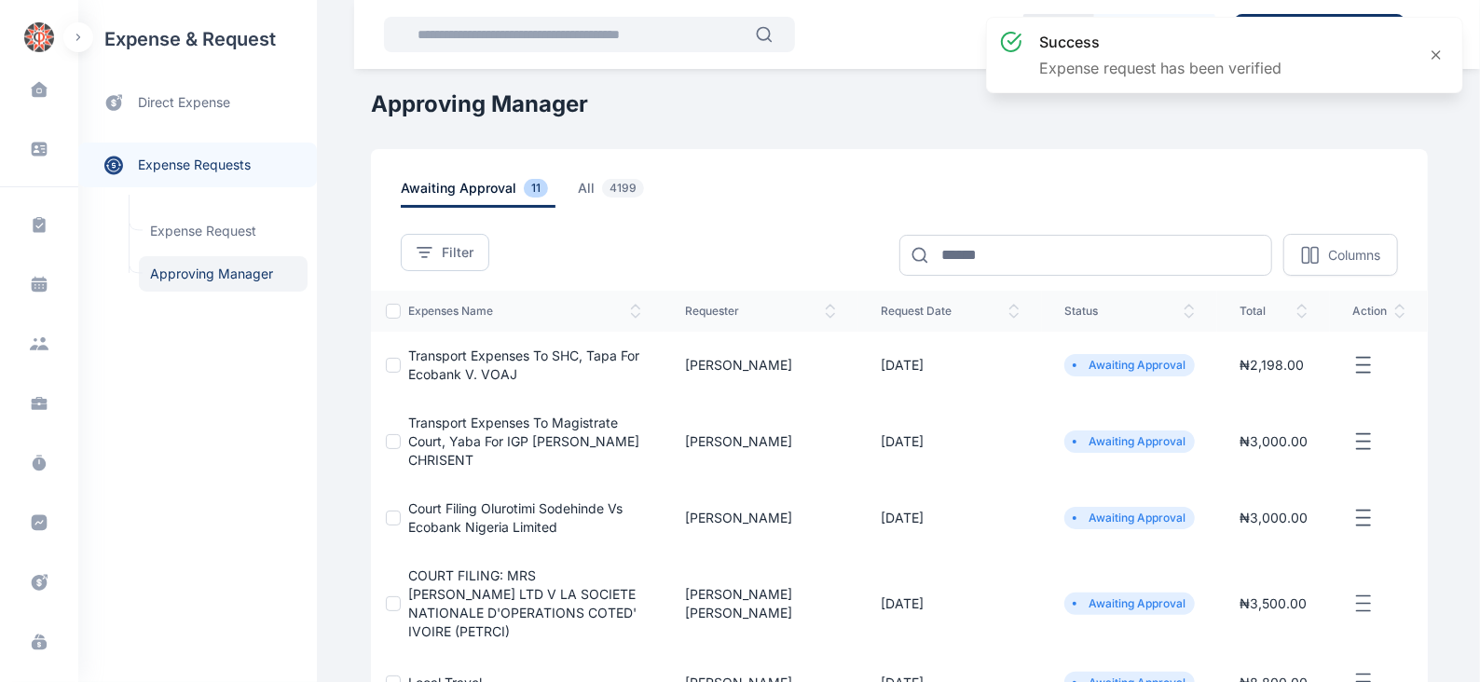
click at [1362, 370] on icon "button" at bounding box center [1363, 365] width 22 height 23
click at [1283, 391] on span "Approve Request" at bounding box center [1269, 386] width 107 height 19
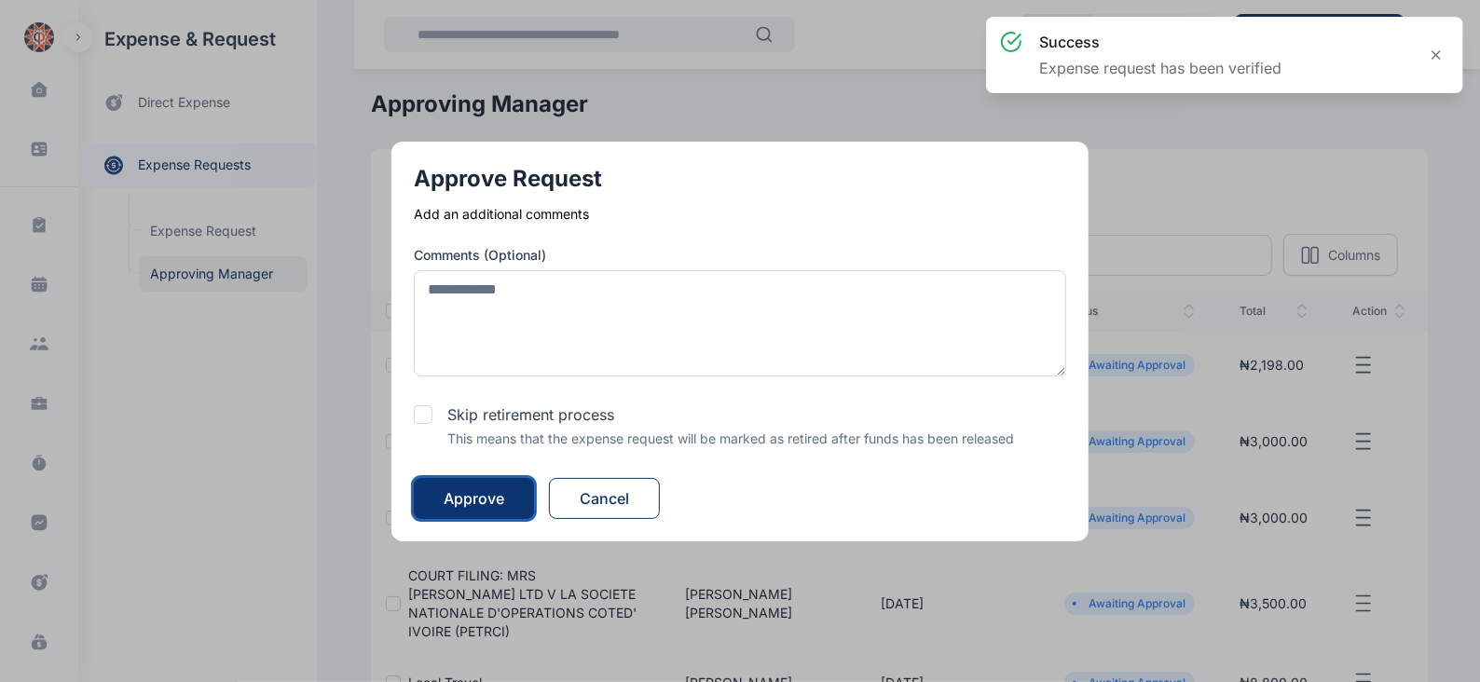
click at [484, 487] on div "Approve" at bounding box center [474, 498] width 61 height 22
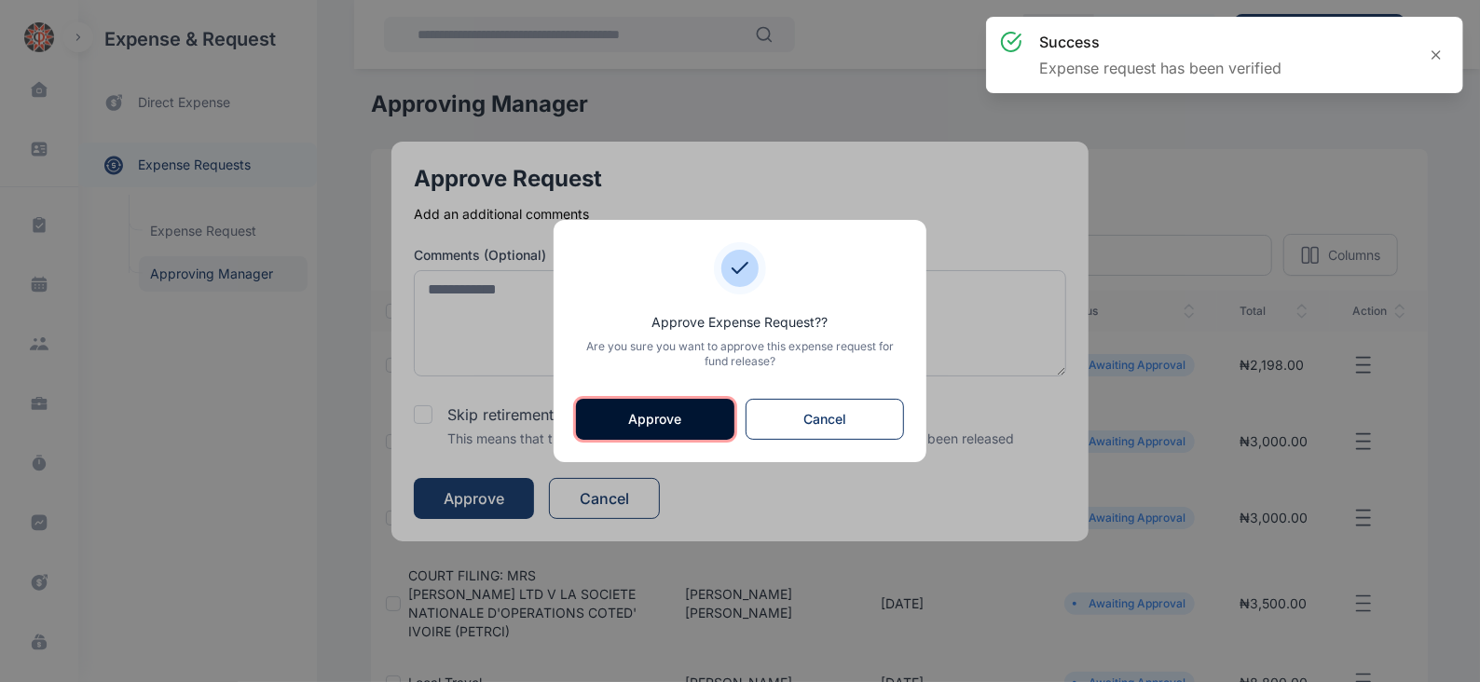
click at [647, 412] on button "Approve" at bounding box center [655, 419] width 158 height 41
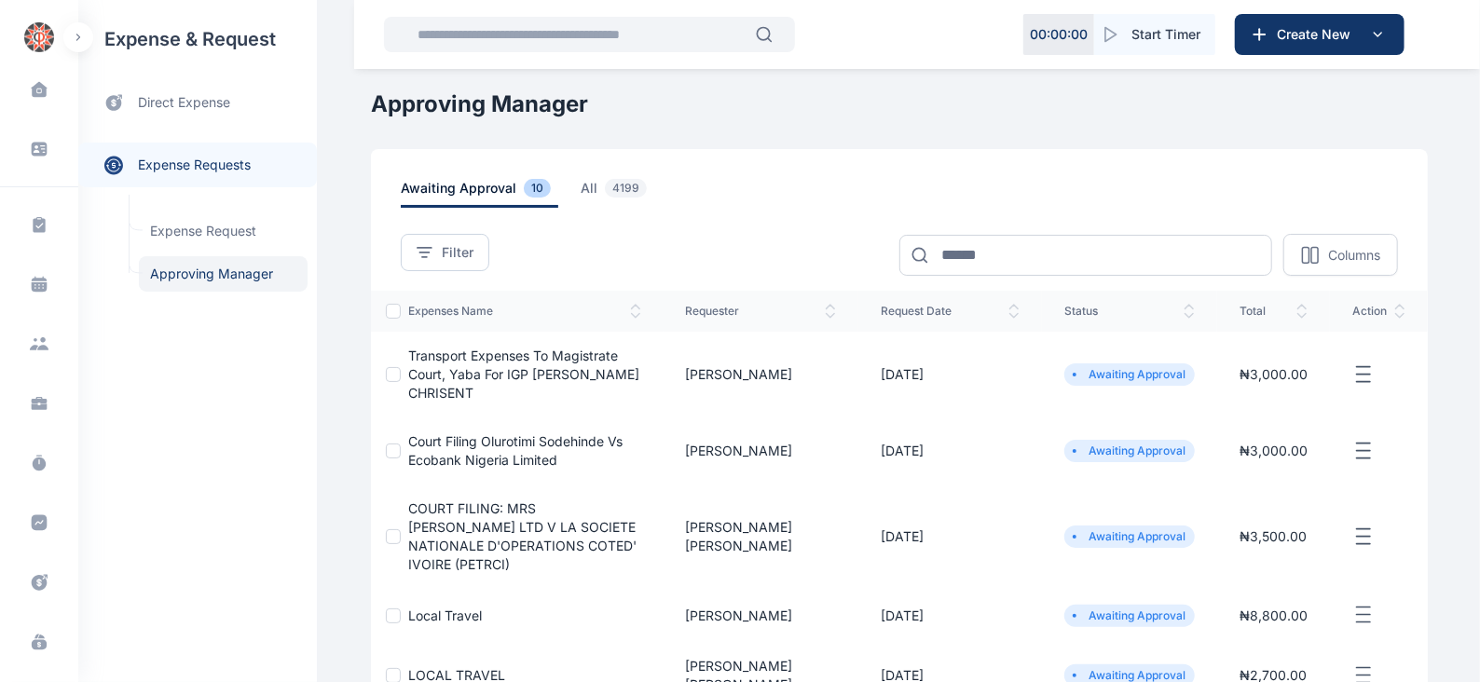
click at [1361, 366] on icon "button" at bounding box center [1363, 374] width 22 height 23
click at [1271, 387] on span "Approve Request" at bounding box center [1269, 396] width 107 height 19
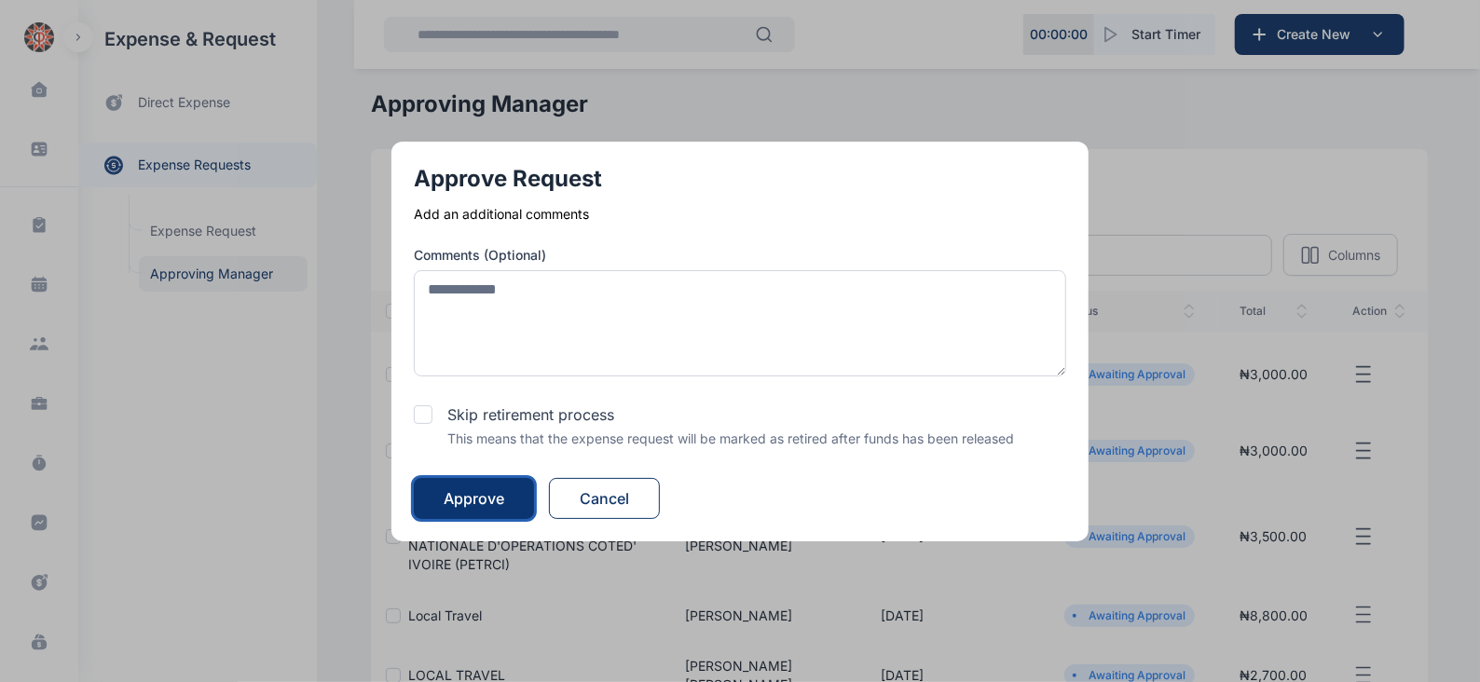
click at [458, 491] on div "Approve" at bounding box center [474, 498] width 61 height 22
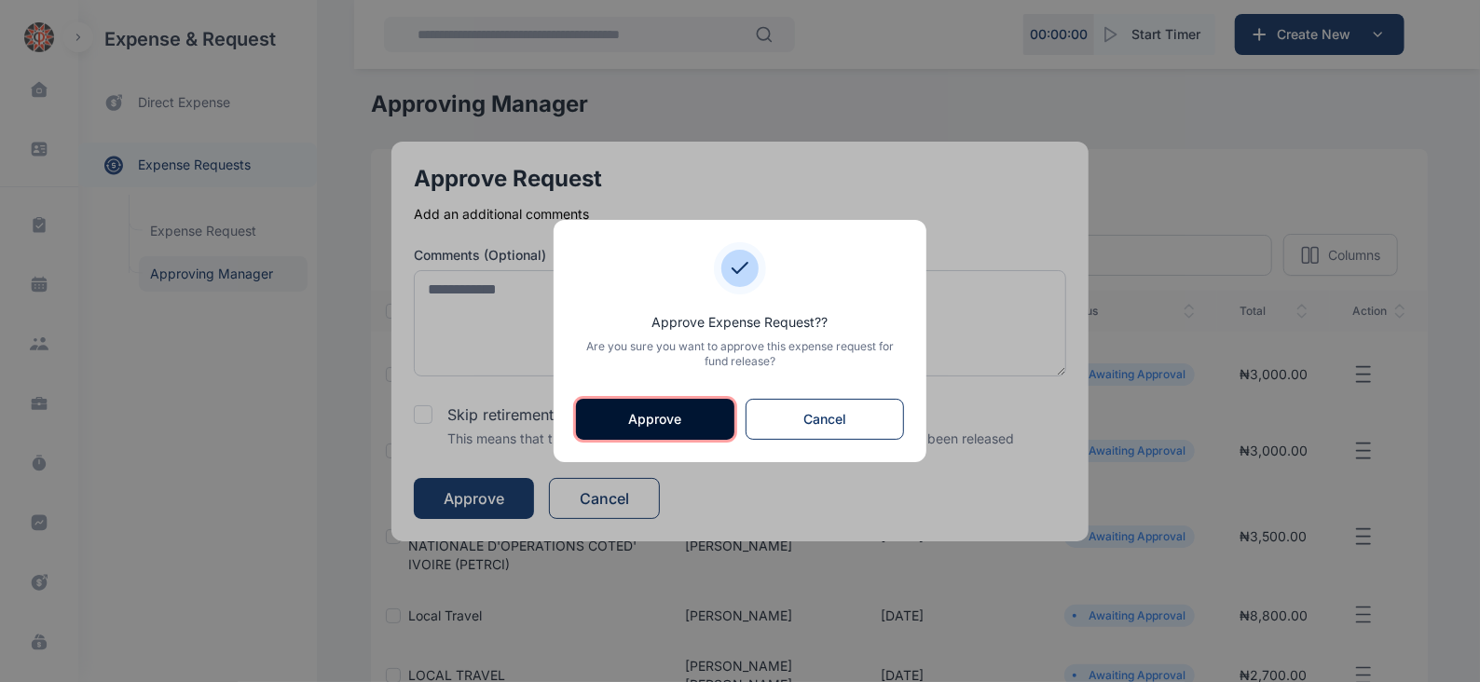
click at [625, 417] on button "Approve" at bounding box center [655, 419] width 158 height 41
